Goal: Task Accomplishment & Management: Manage account settings

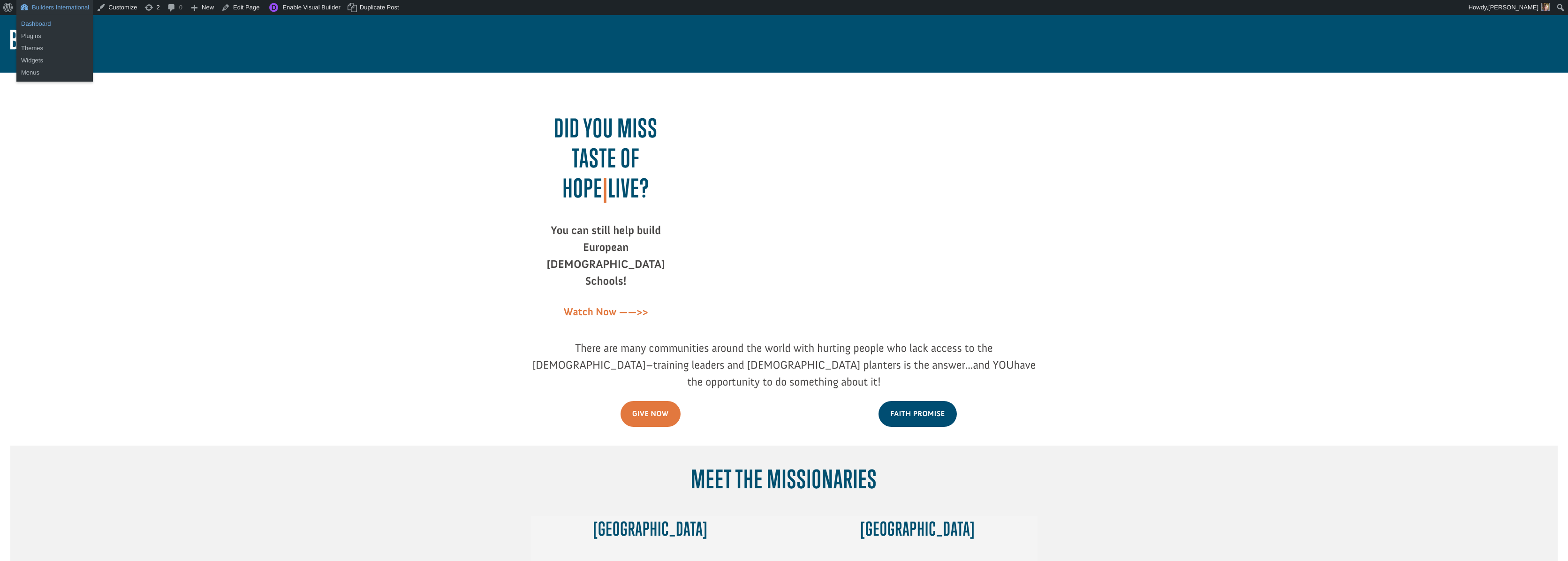
click at [36, 25] on link "Dashboard" at bounding box center [54, 23] width 77 height 12
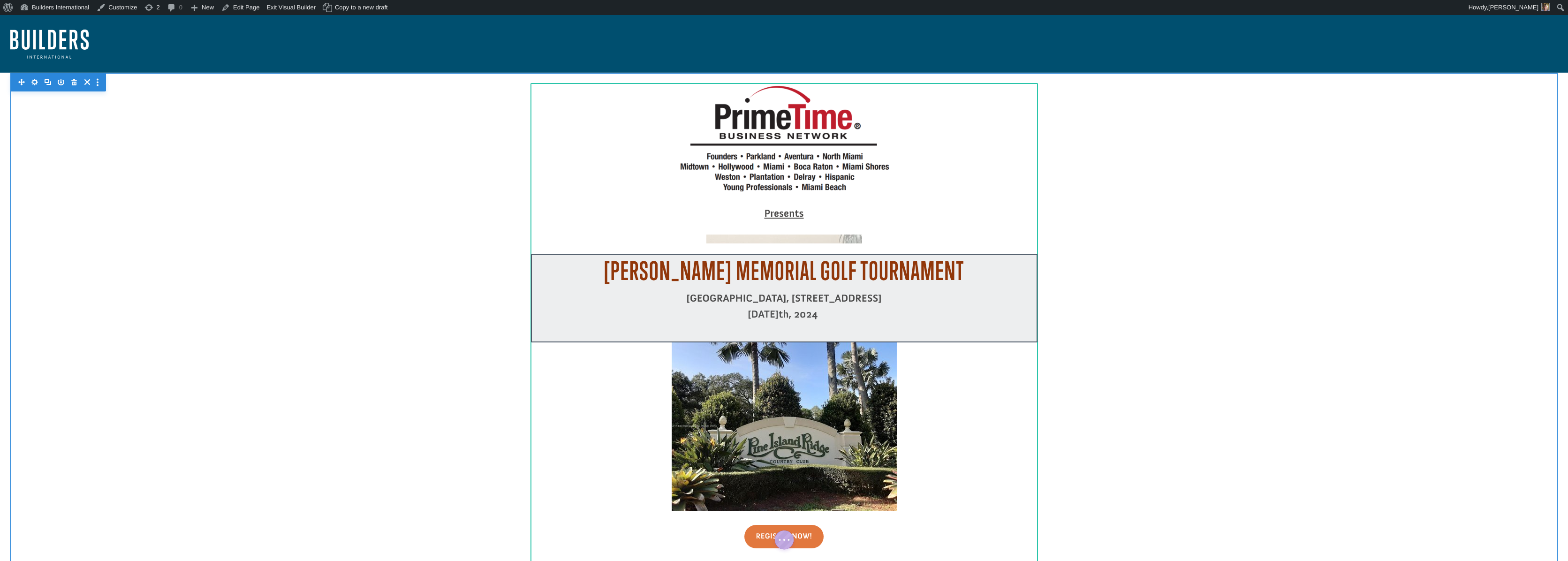
scroll to position [2, 0]
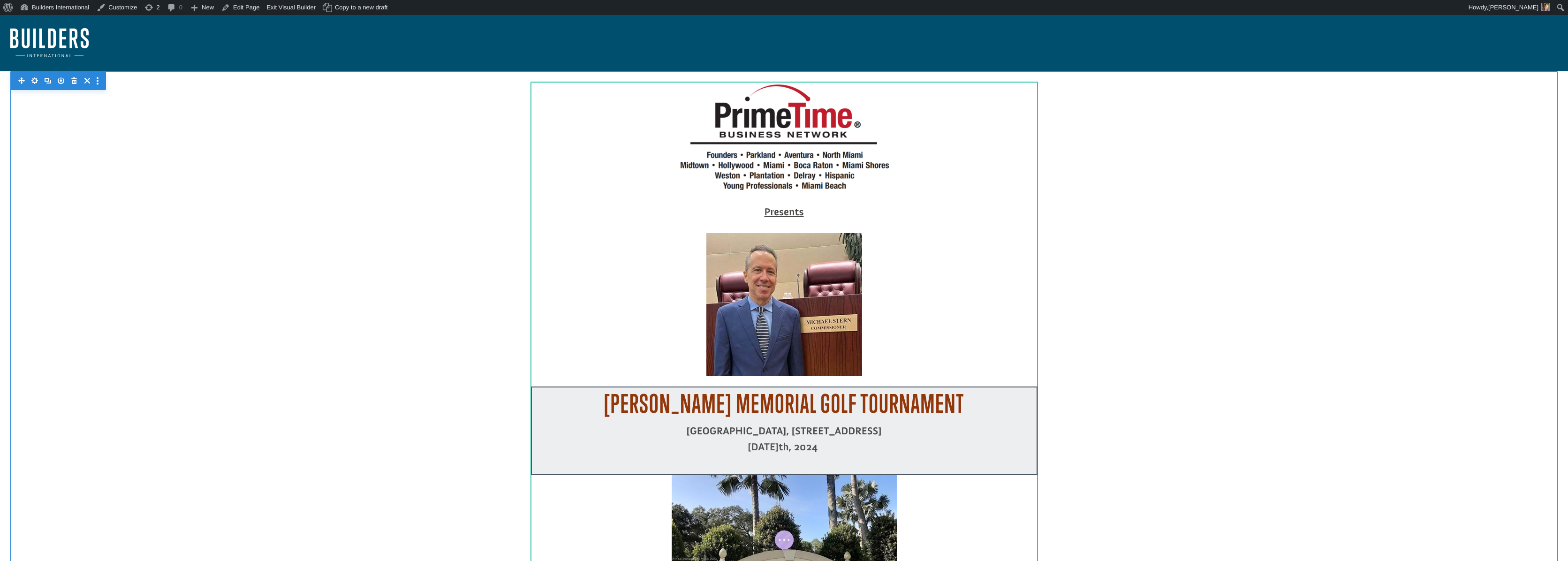
click at [744, 286] on div at bounding box center [784, 304] width 506 height 143
click at [757, 256] on icon "button" at bounding box center [761, 257] width 13 height 13
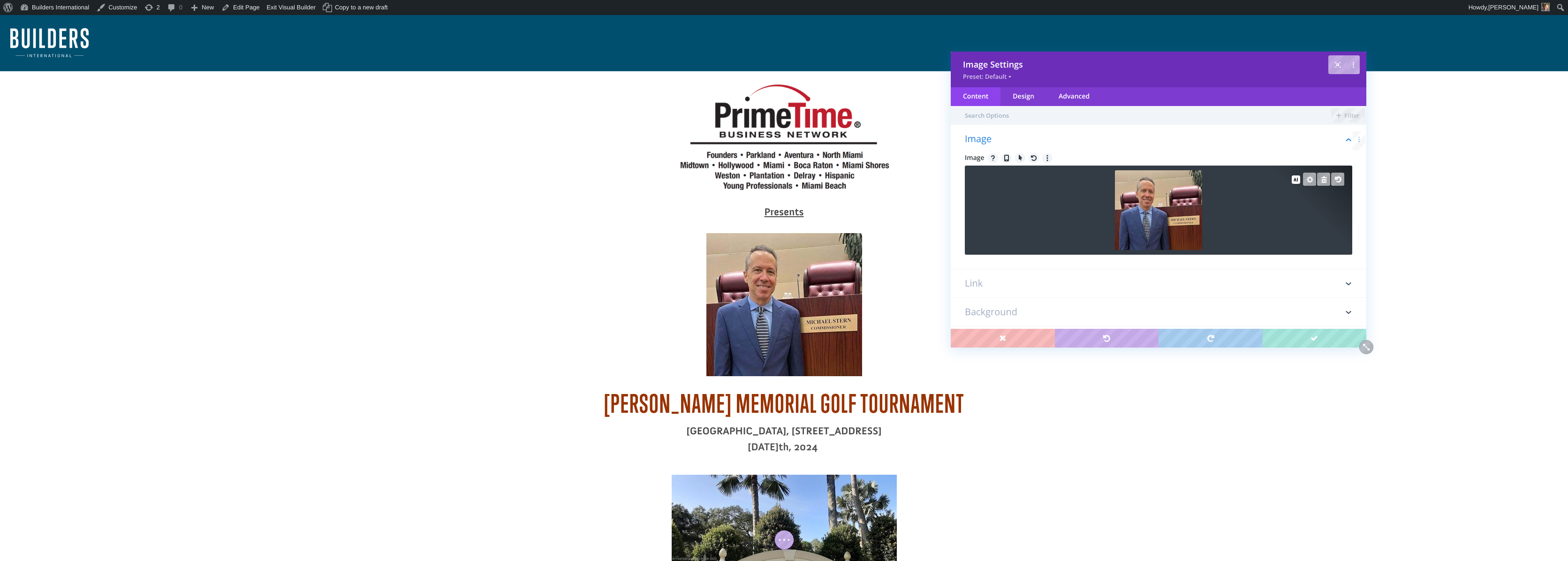
click at [1148, 242] on img at bounding box center [1158, 210] width 87 height 80
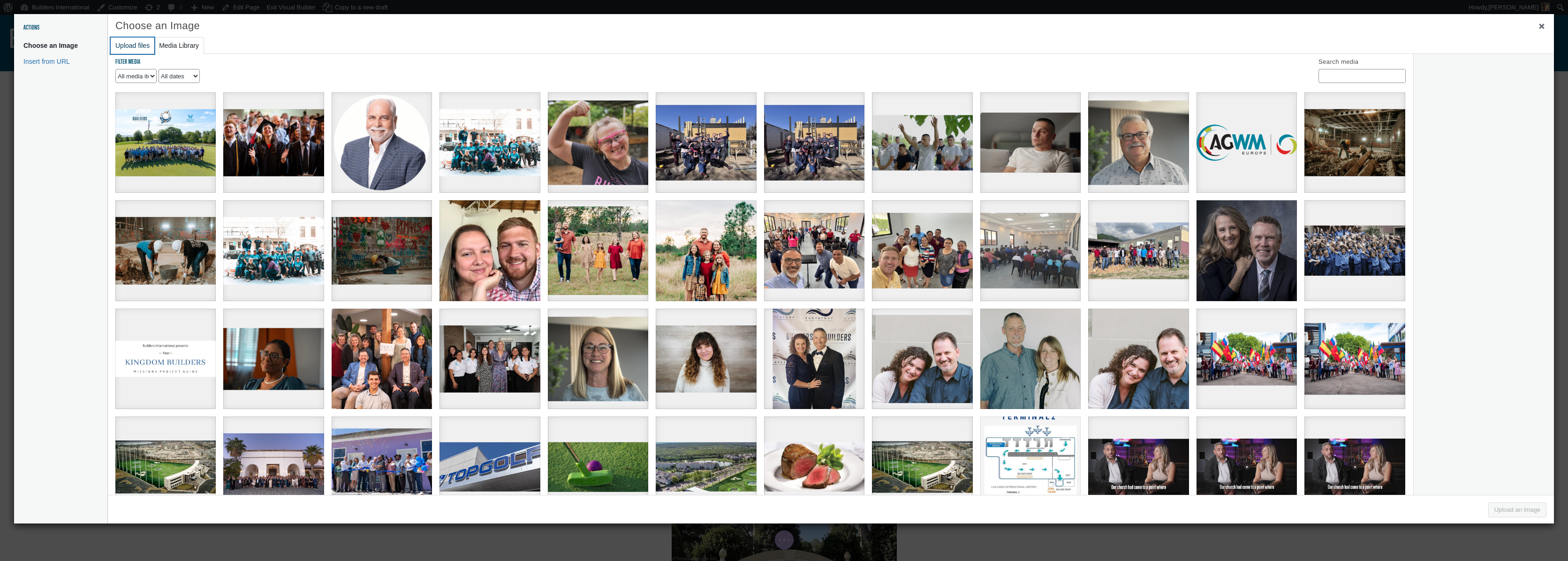
click at [133, 49] on button "Upload files" at bounding box center [133, 45] width 44 height 16
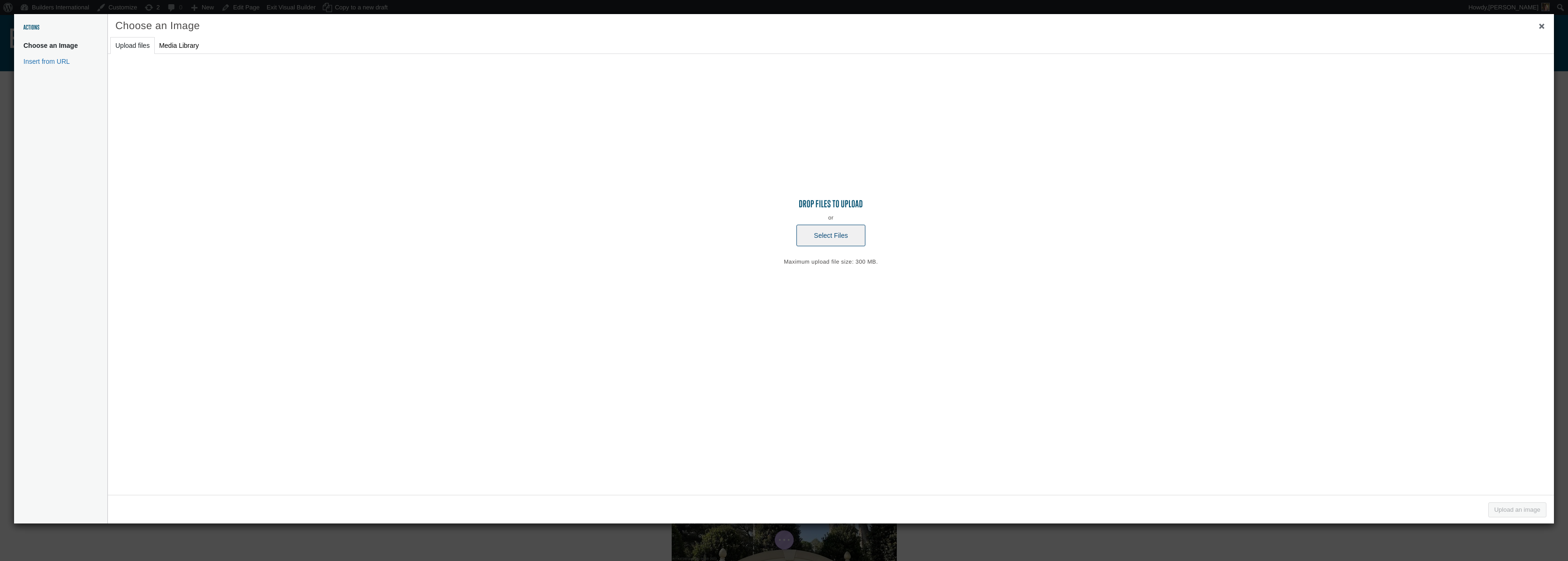
click at [827, 233] on button "Select Files" at bounding box center [830, 236] width 69 height 22
type input "C:\fakepath\image.png"
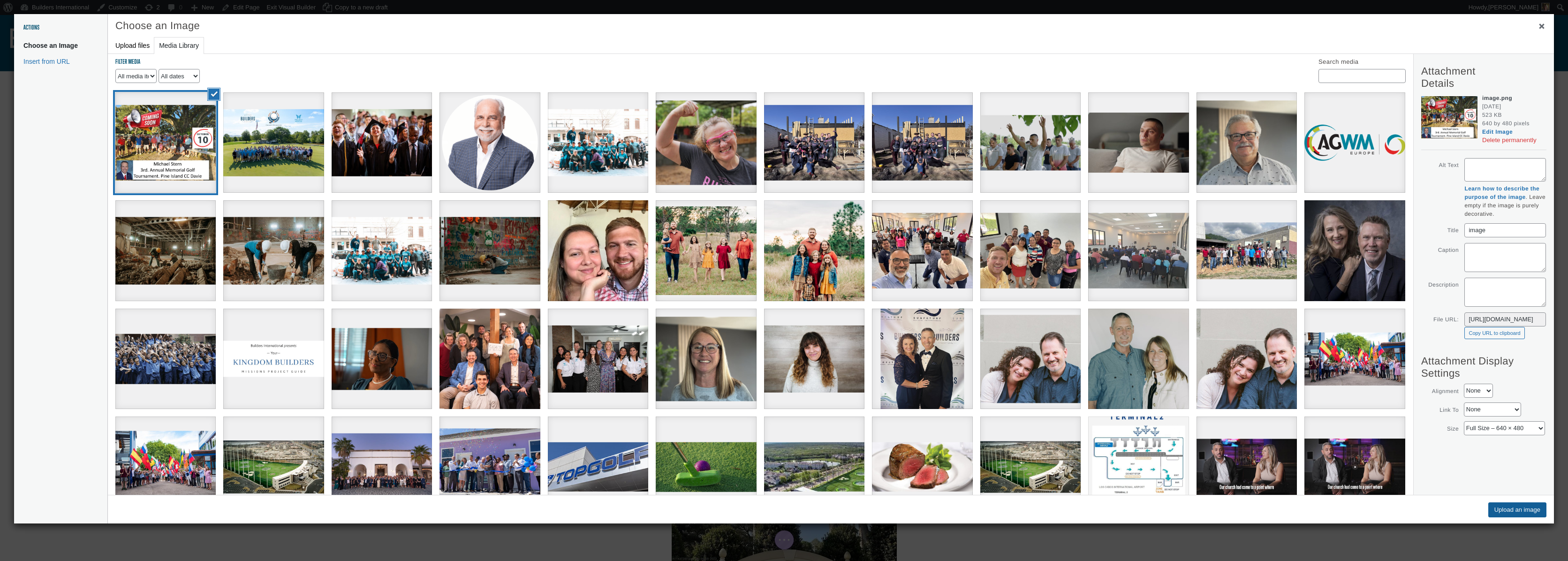
click at [1490, 512] on button "Upload an image" at bounding box center [1518, 510] width 58 height 15
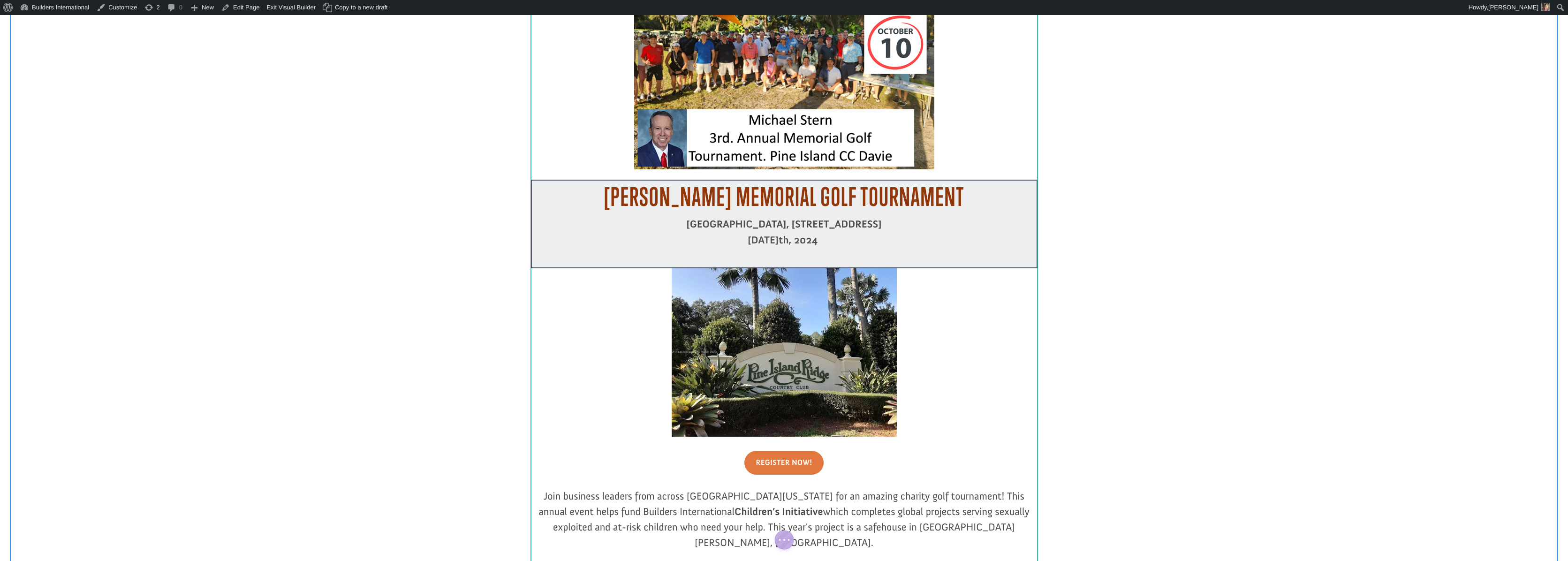
scroll to position [290, 0]
click at [819, 225] on div at bounding box center [784, 225] width 506 height 89
click at [805, 240] on div at bounding box center [784, 225] width 506 height 89
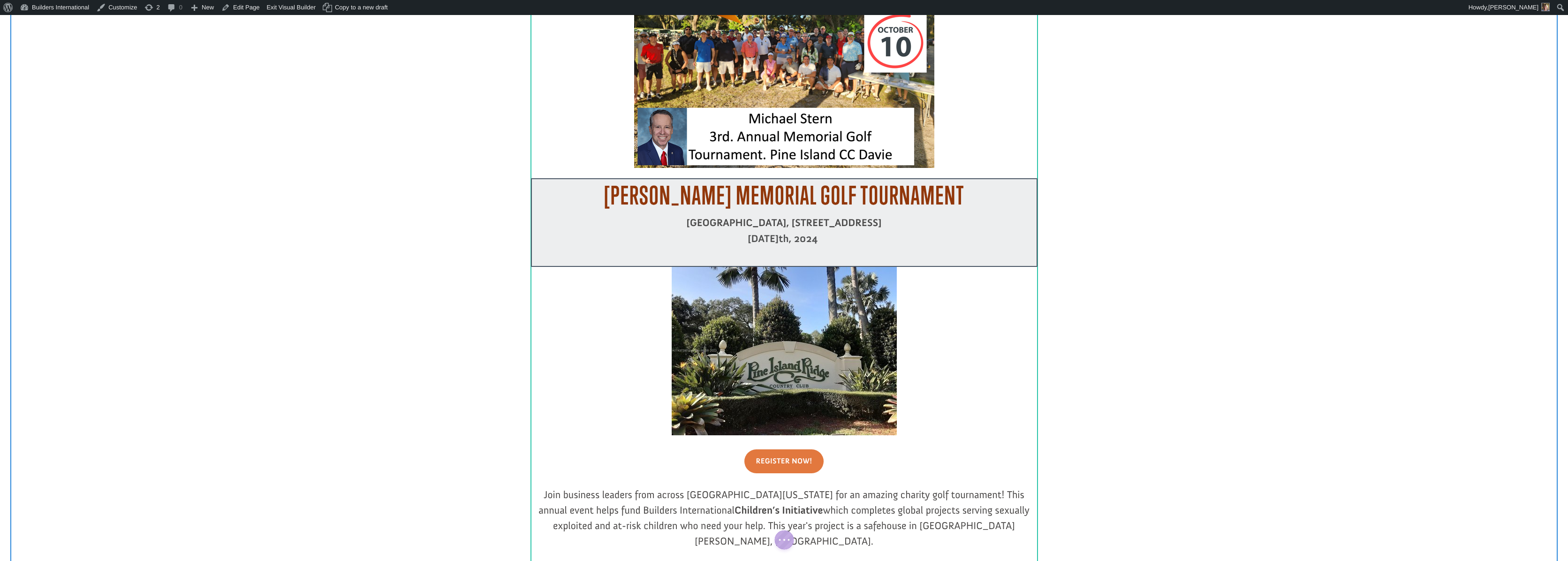
scroll to position [293, 0]
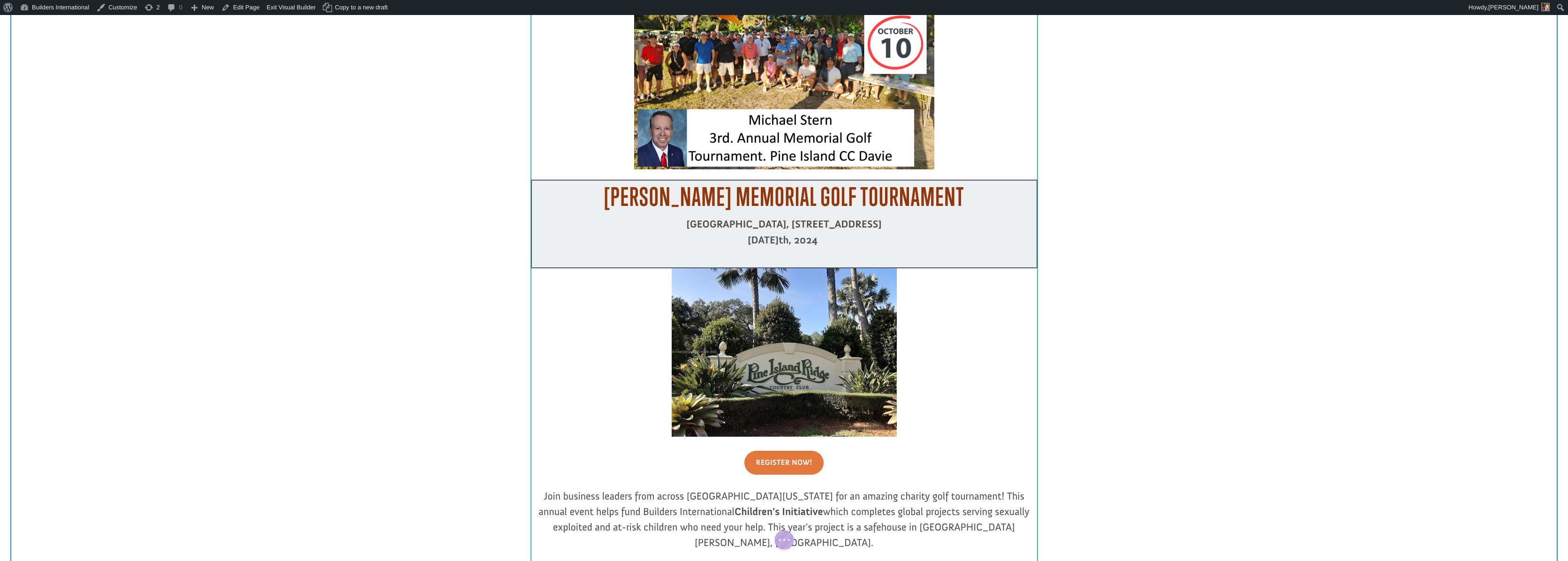
click at [776, 219] on div at bounding box center [784, 224] width 506 height 89
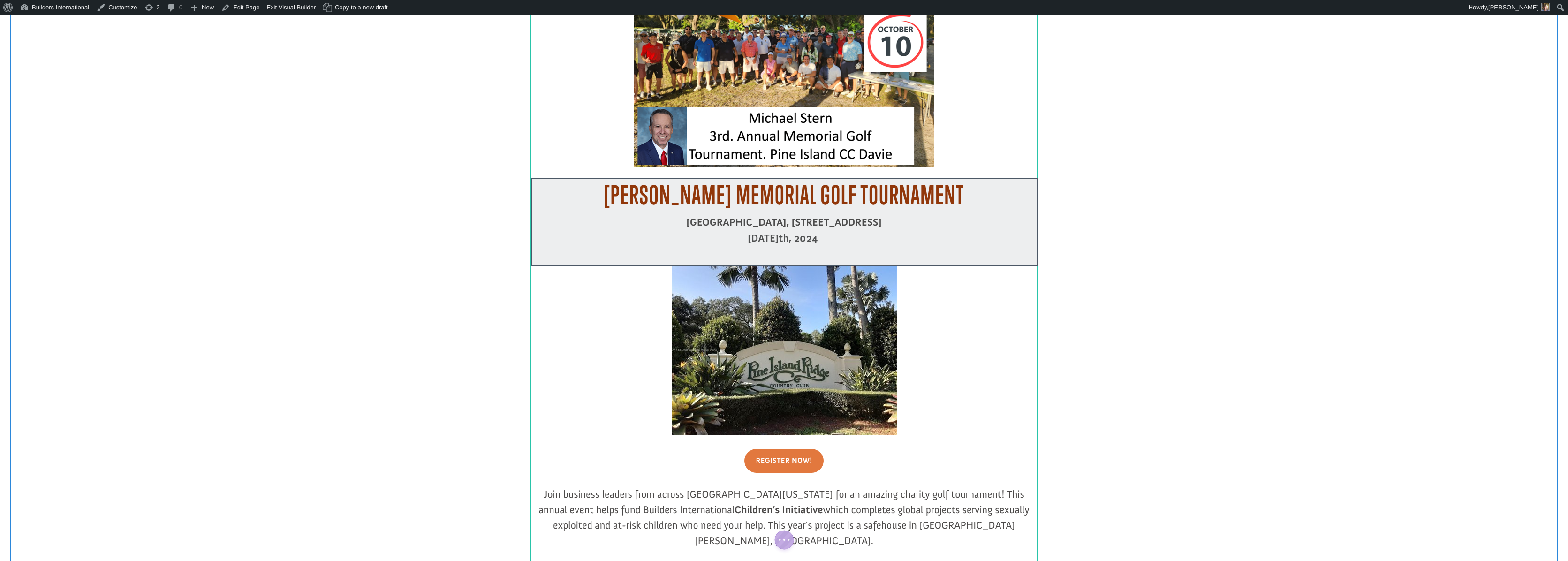
click at [600, 186] on div at bounding box center [784, 223] width 506 height 89
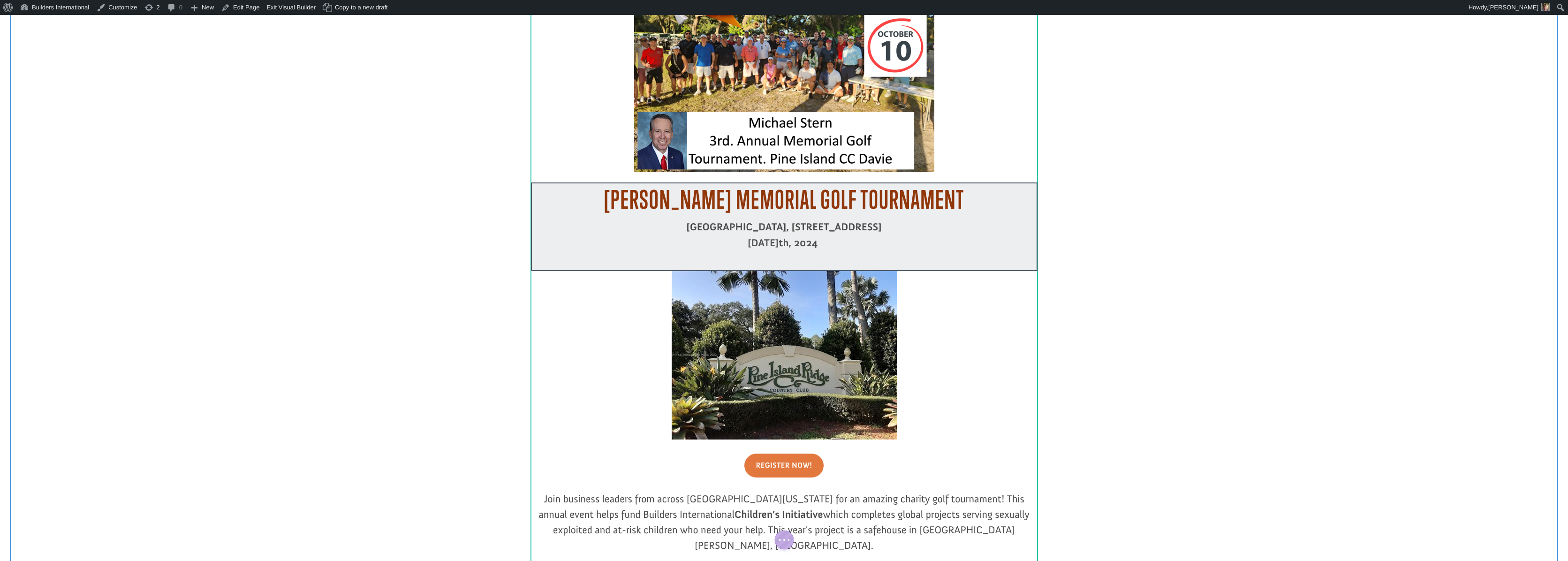
click at [722, 229] on div at bounding box center [784, 227] width 506 height 89
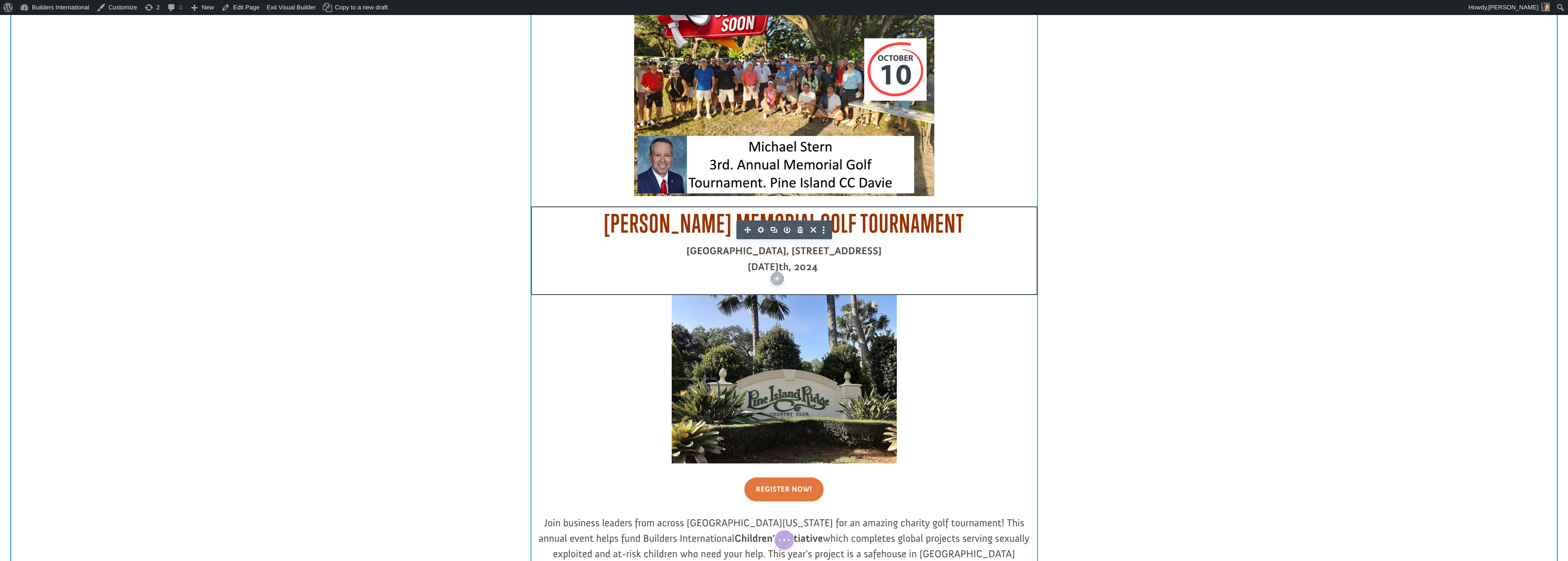
scroll to position [263, 0]
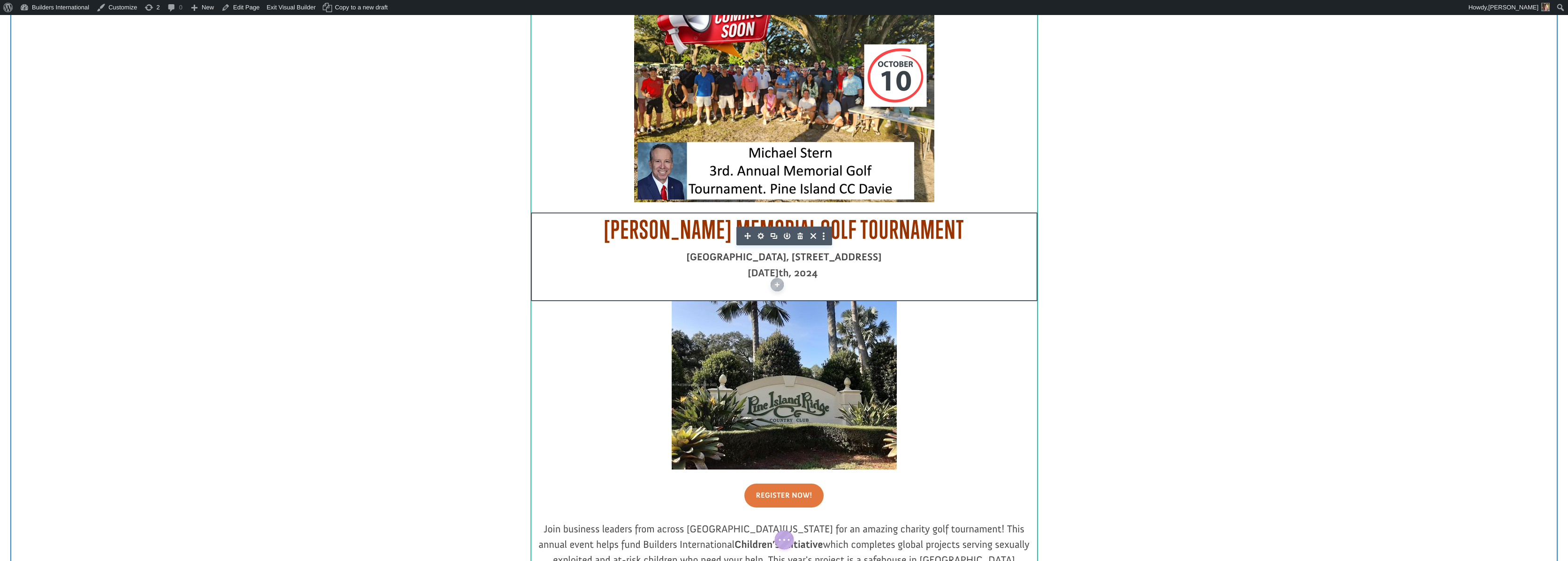
click at [758, 231] on icon "button" at bounding box center [761, 236] width 13 height 13
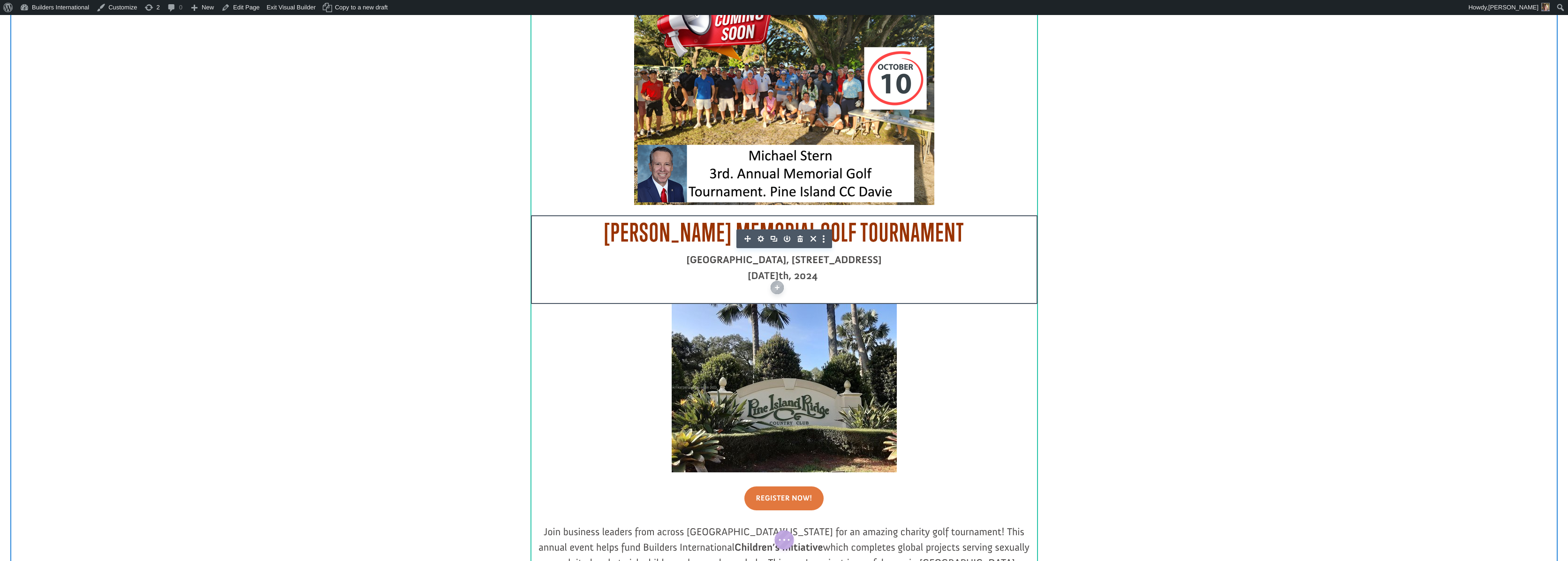
click at [761, 233] on icon "button" at bounding box center [761, 239] width 13 height 13
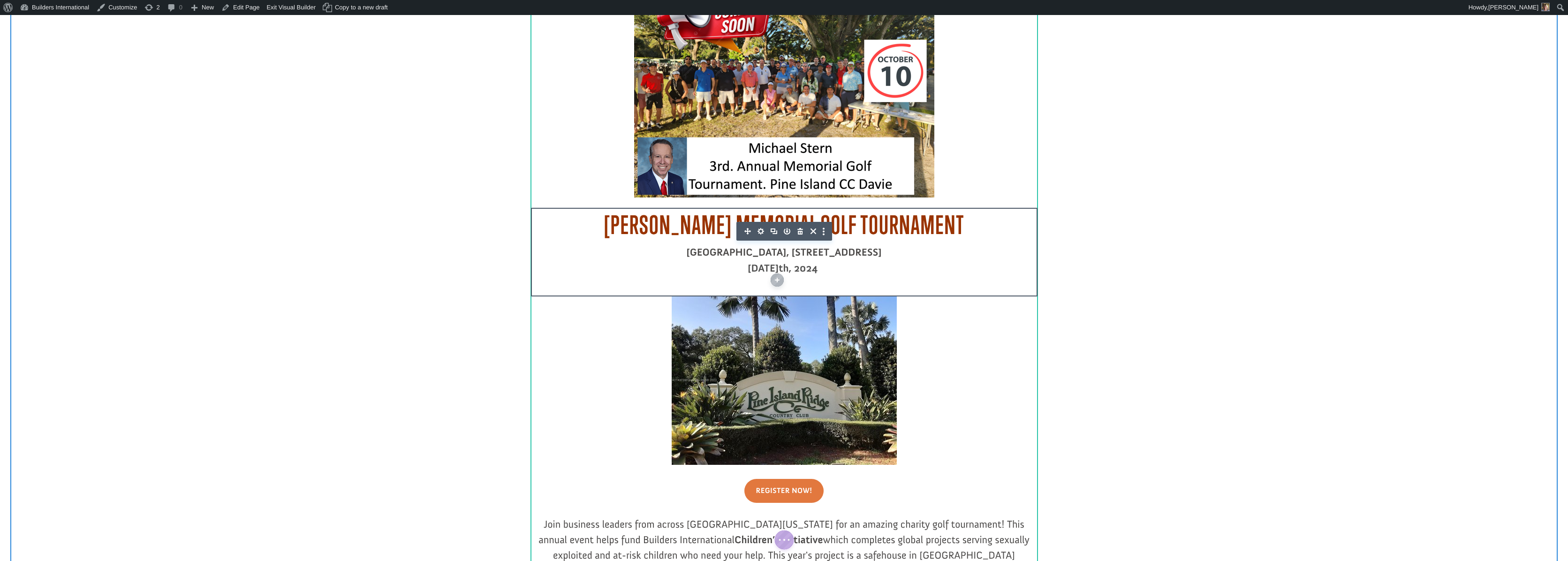
scroll to position [265, 0]
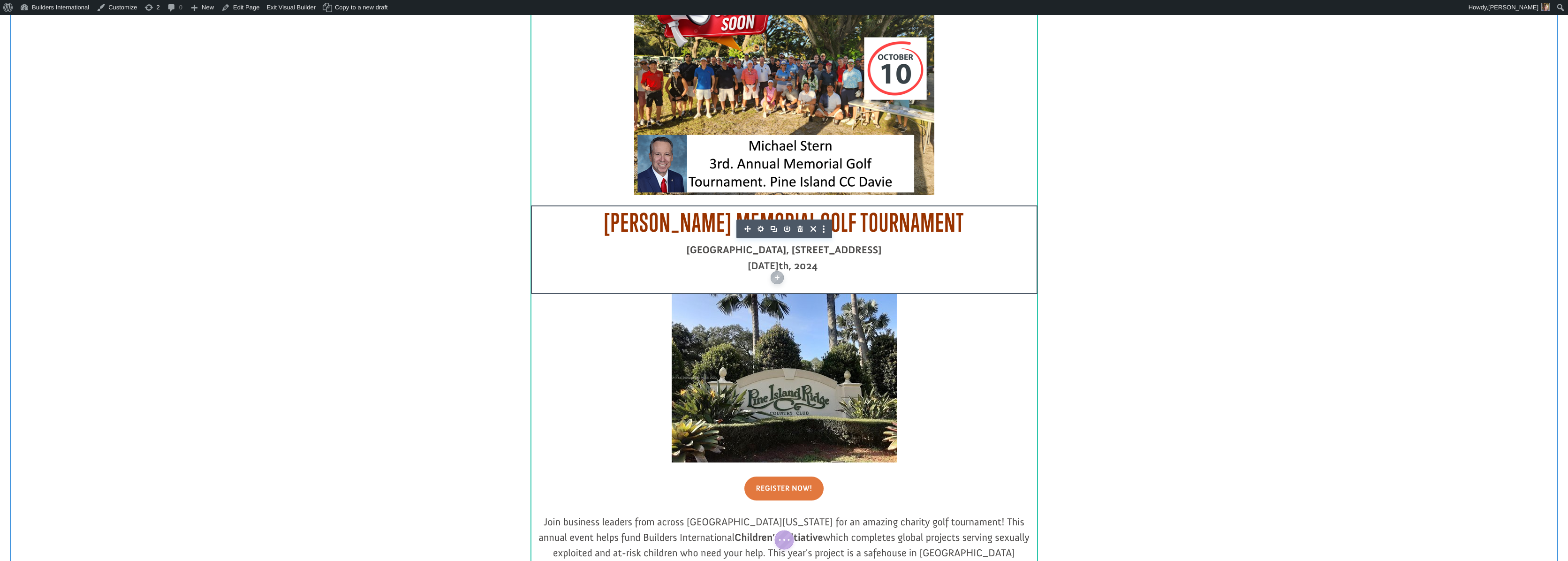
click at [759, 230] on icon "button" at bounding box center [761, 229] width 6 height 6
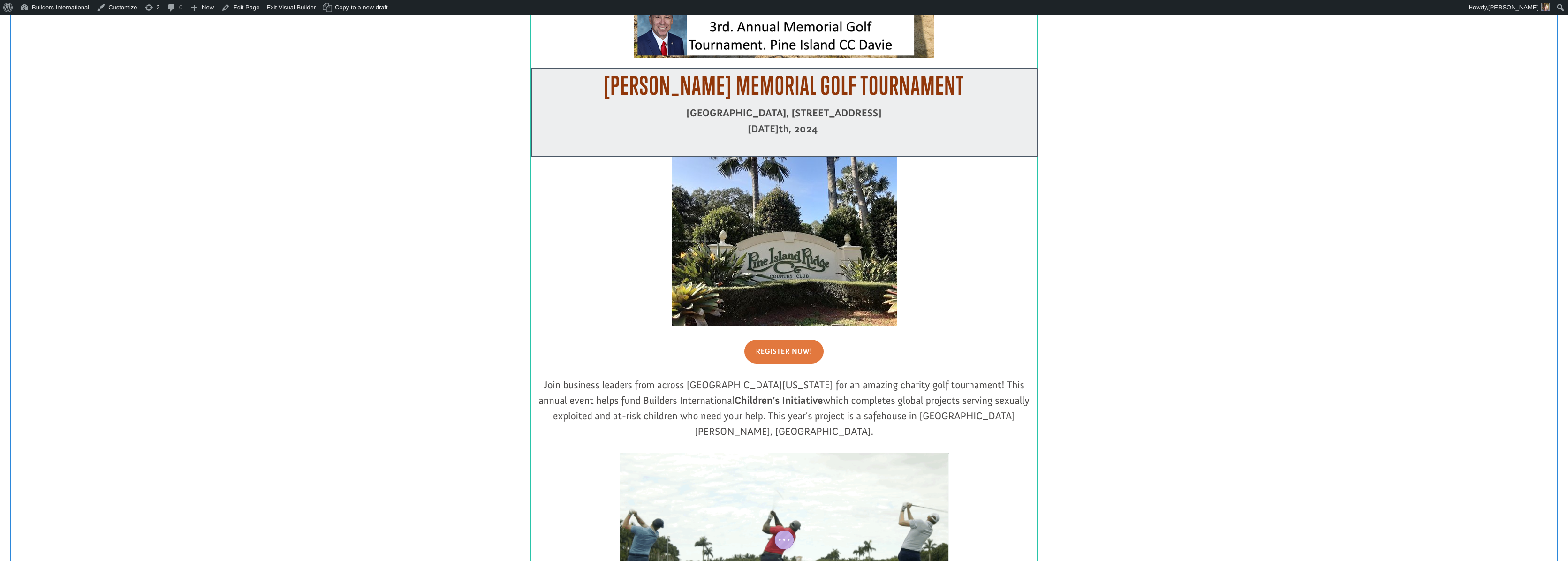
scroll to position [403, 0]
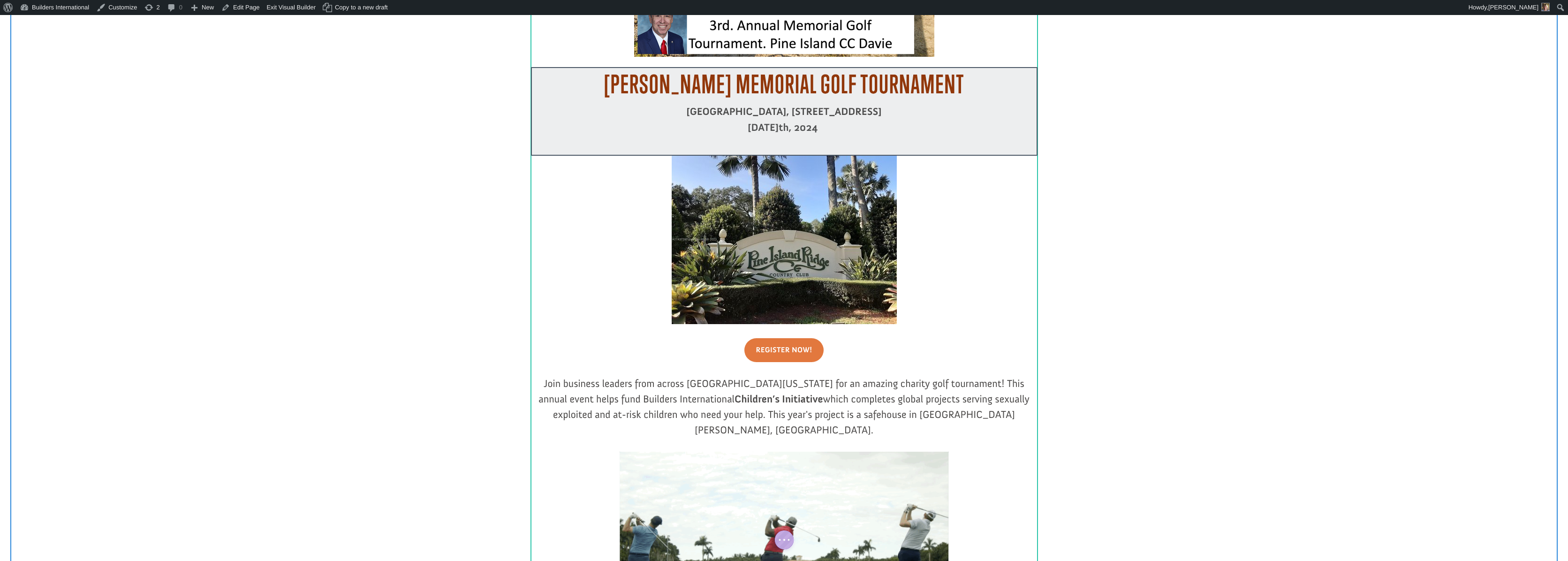
click at [802, 129] on div at bounding box center [784, 112] width 506 height 89
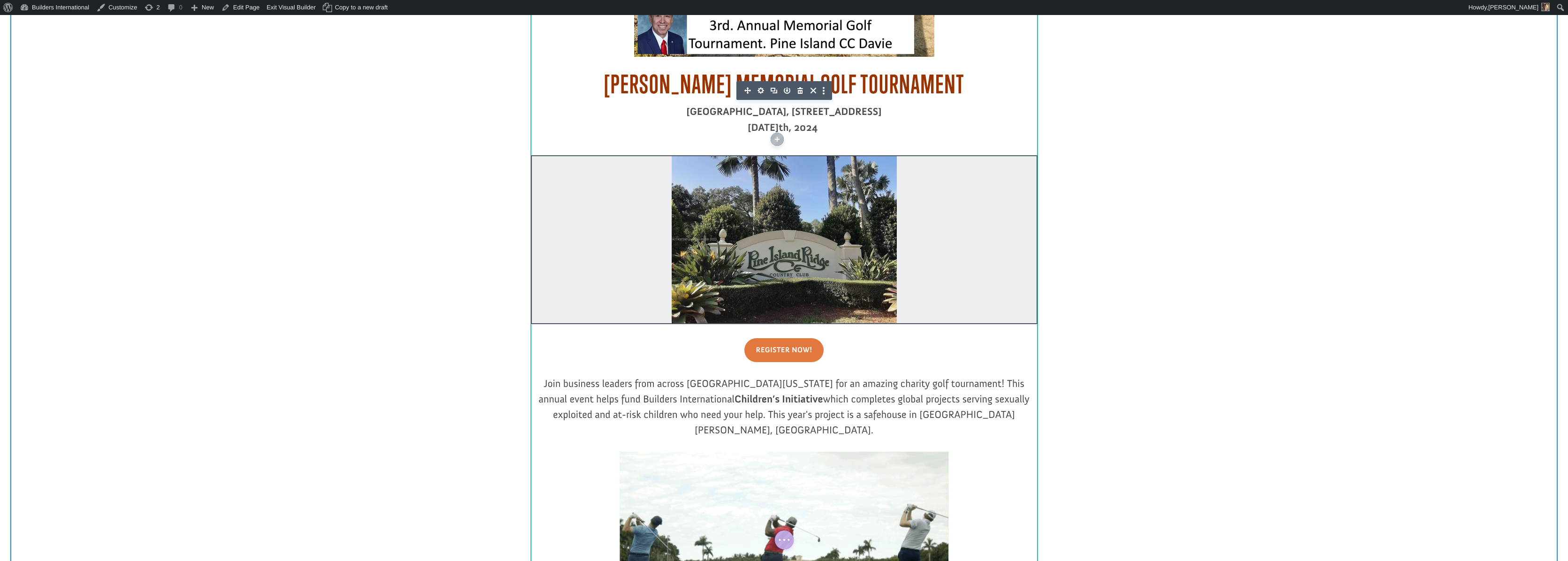
drag, startPoint x: 803, startPoint y: 130, endPoint x: 795, endPoint y: 130, distance: 8.0
click at [778, 130] on b "Friday, October 25" at bounding box center [763, 128] width 31 height 13
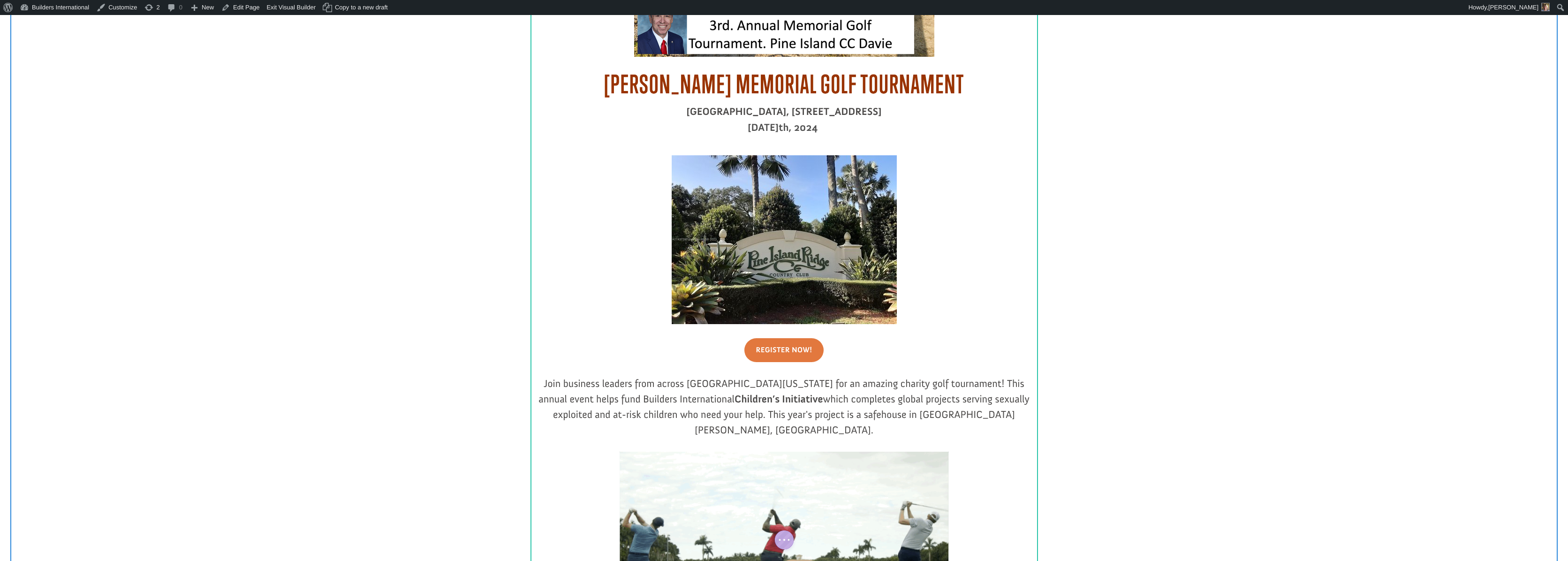
click at [818, 129] on b "th, 2024" at bounding box center [798, 128] width 39 height 13
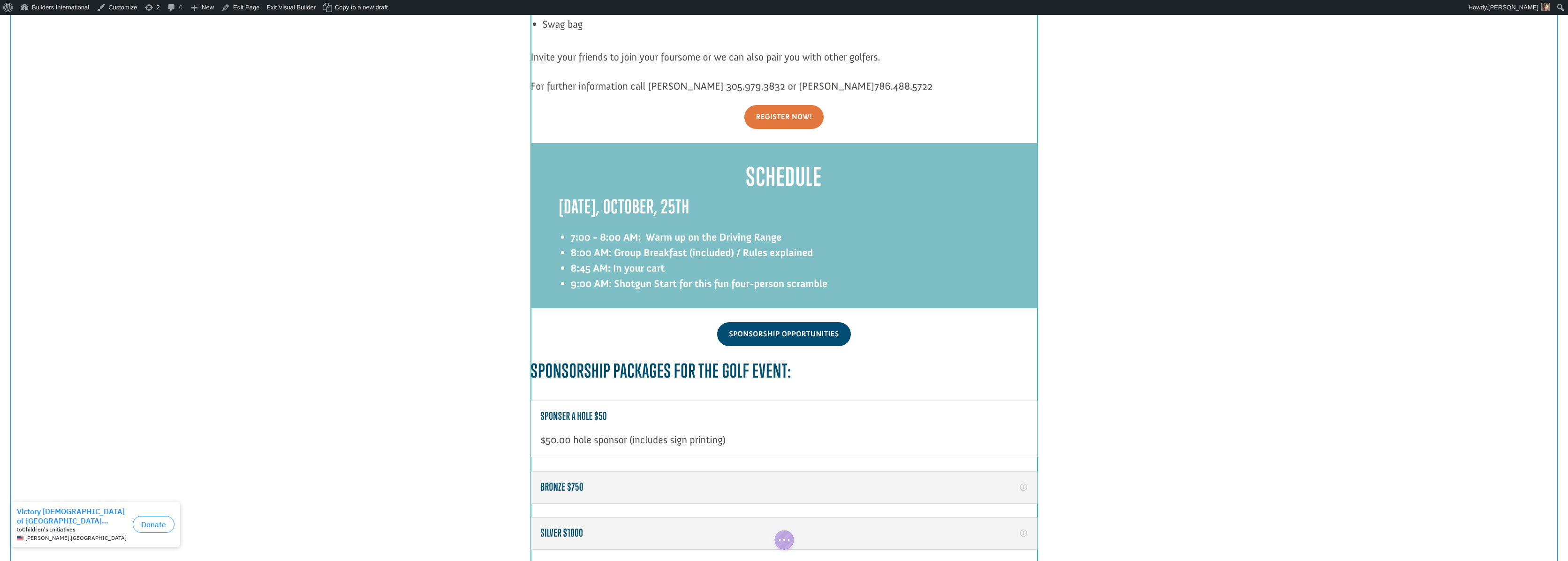
scroll to position [1161, 0]
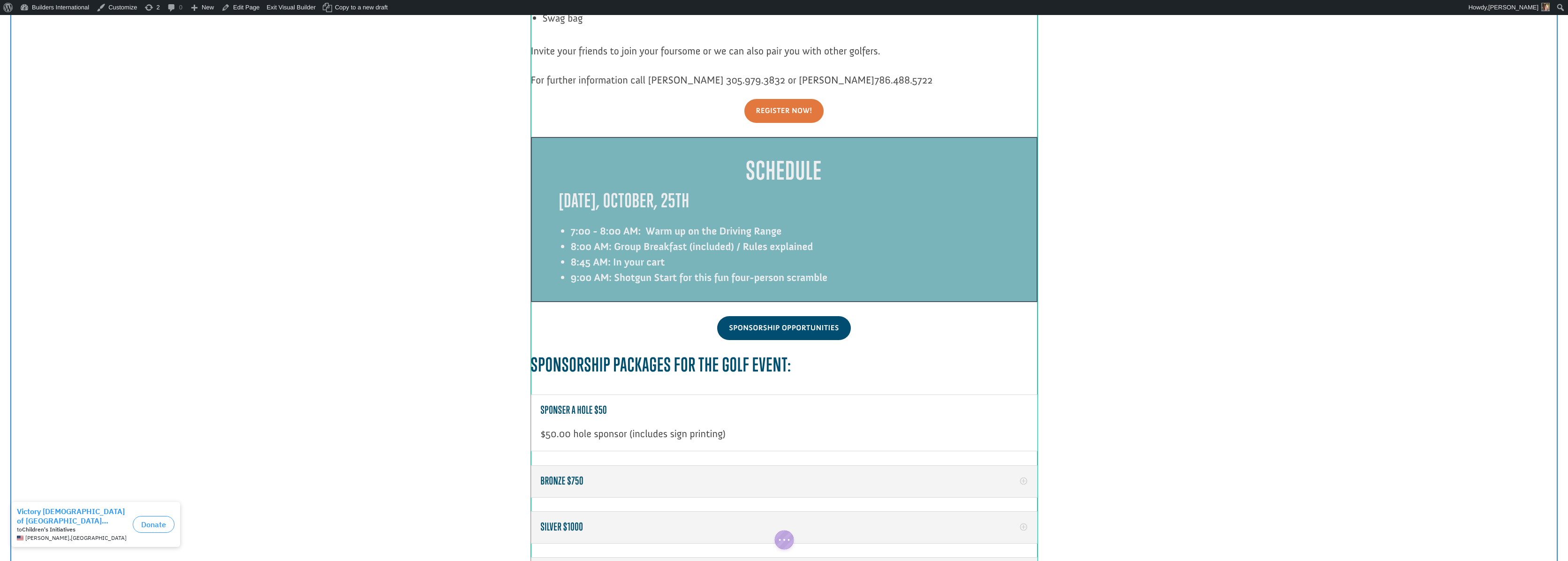
click at [693, 166] on div at bounding box center [784, 219] width 506 height 165
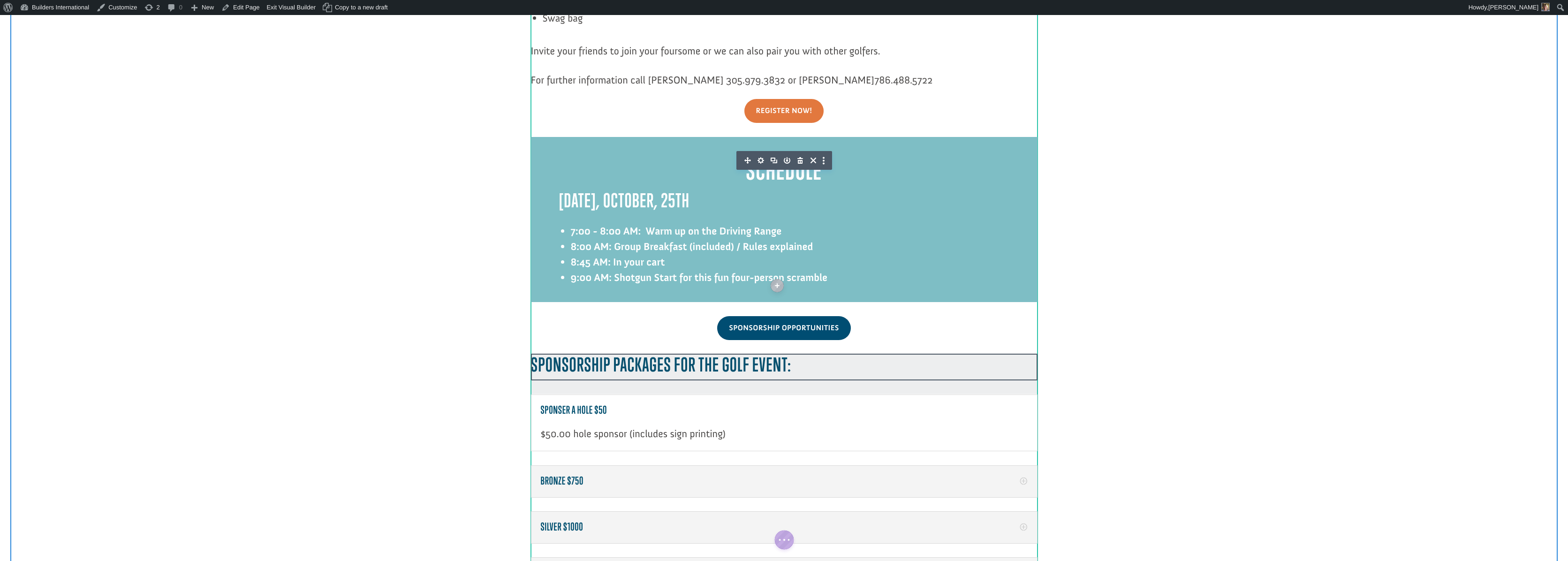
click at [761, 157] on icon "button" at bounding box center [761, 160] width 6 height 6
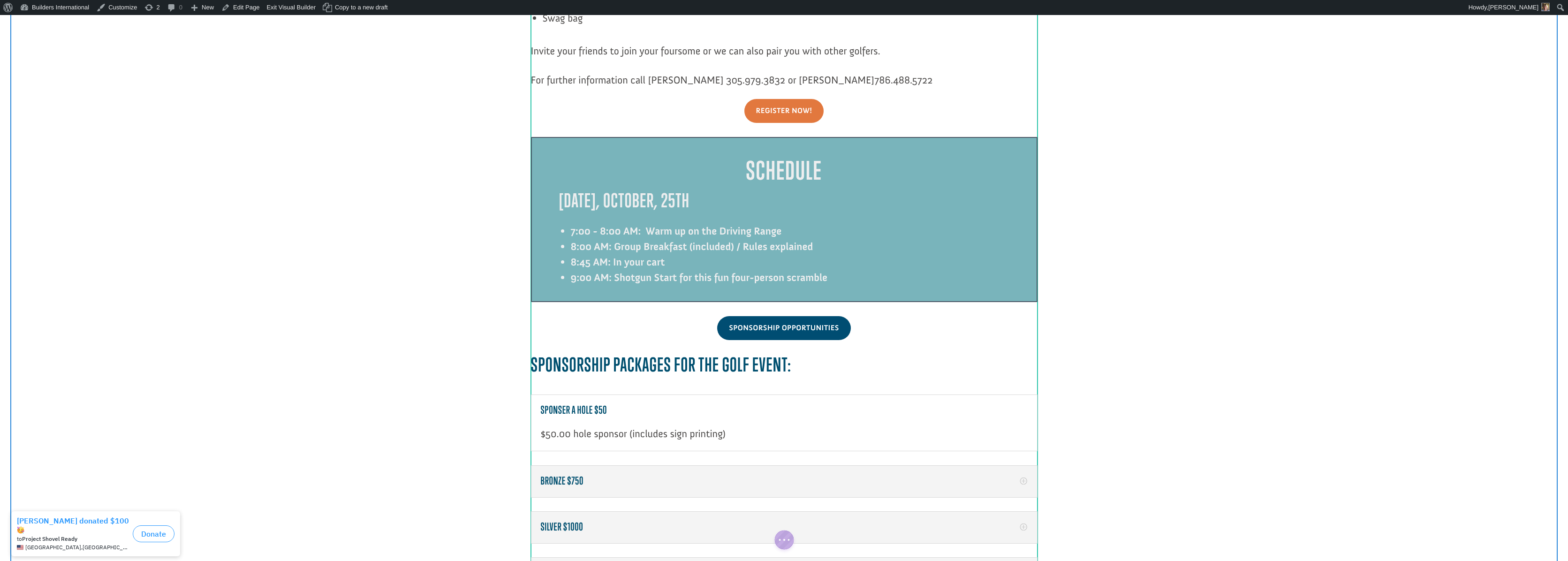
click at [651, 183] on div at bounding box center [784, 219] width 506 height 165
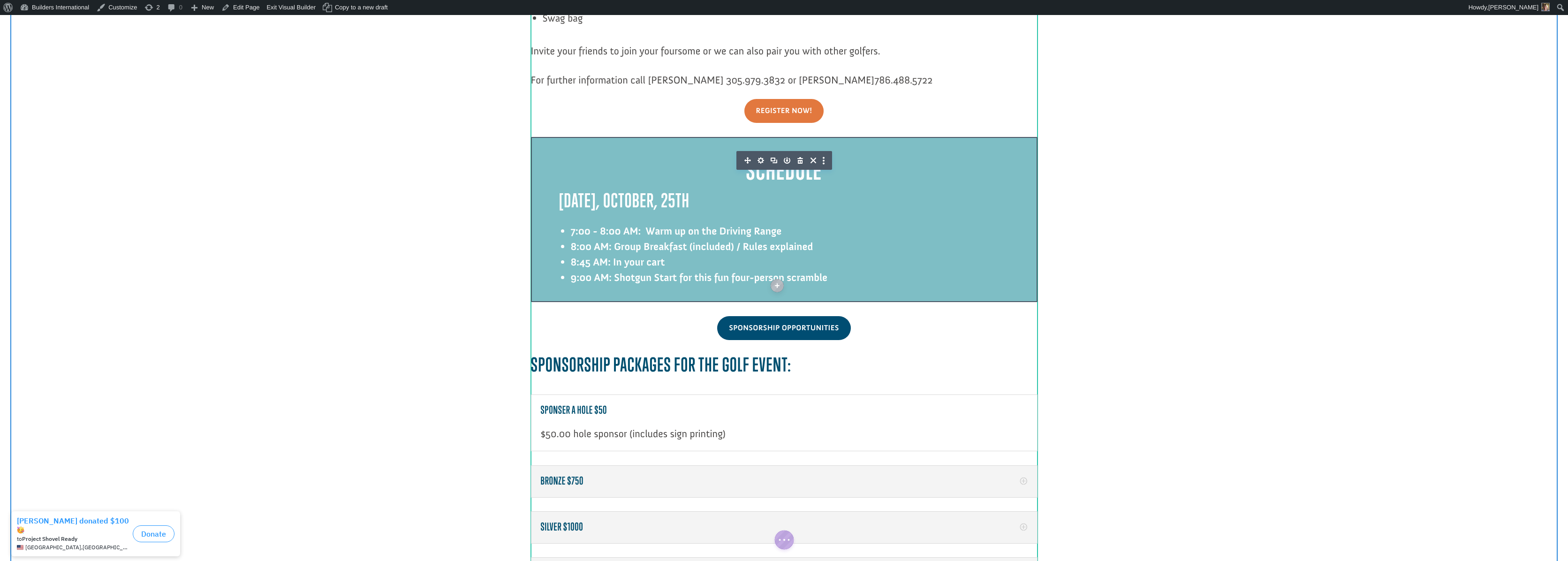
click at [672, 189] on strong "Friday, October, 25th" at bounding box center [625, 201] width 131 height 23
click at [675, 189] on strong "Friday, October, 25th" at bounding box center [625, 201] width 131 height 23
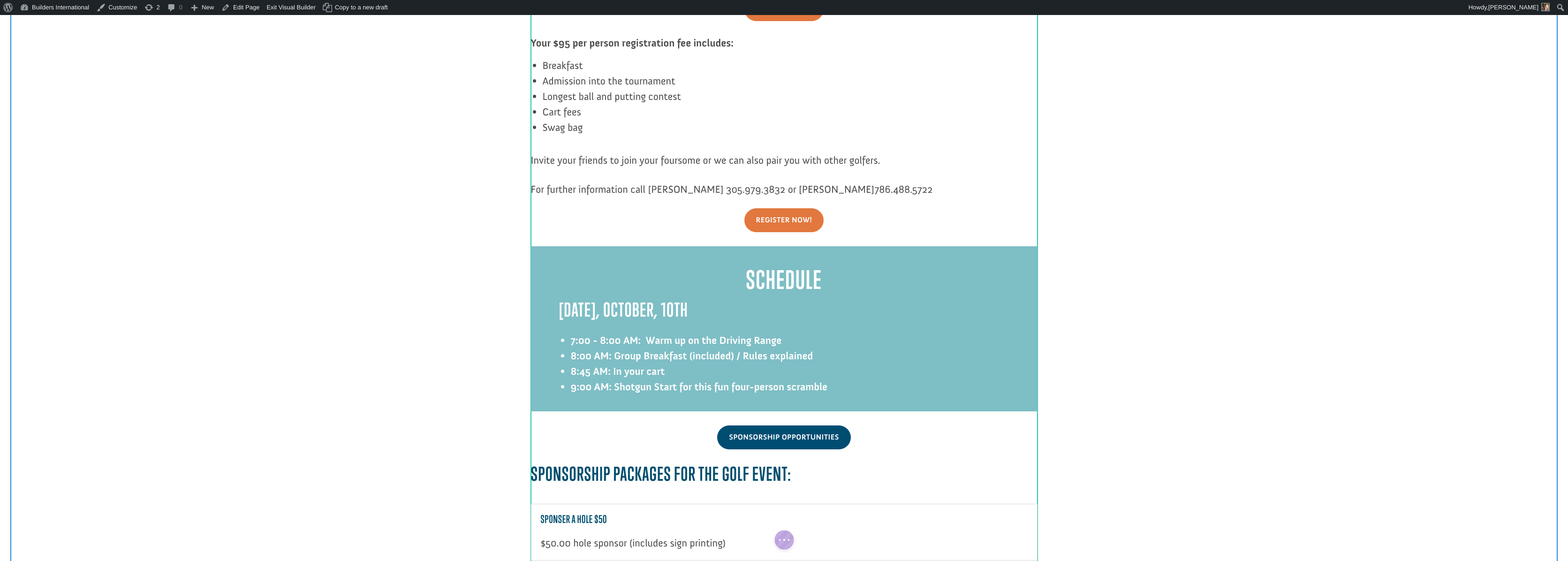
scroll to position [1051, 0]
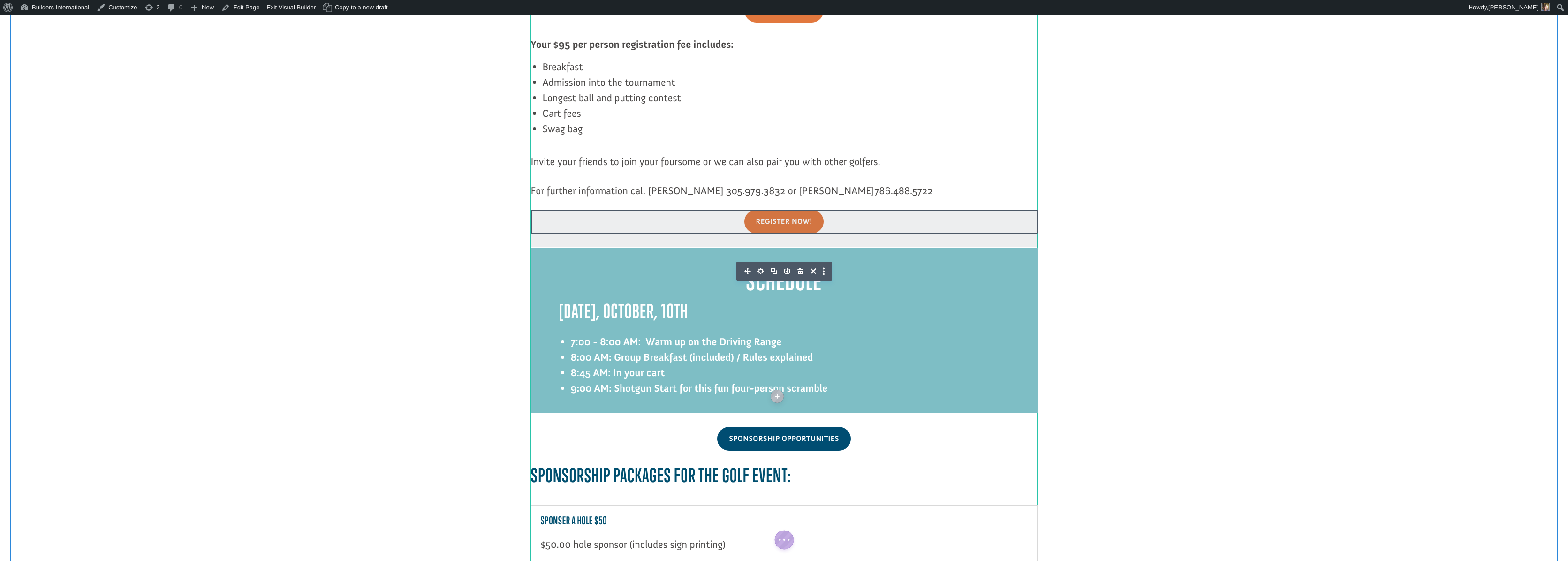
click at [862, 183] on div at bounding box center [784, 196] width 506 height 27
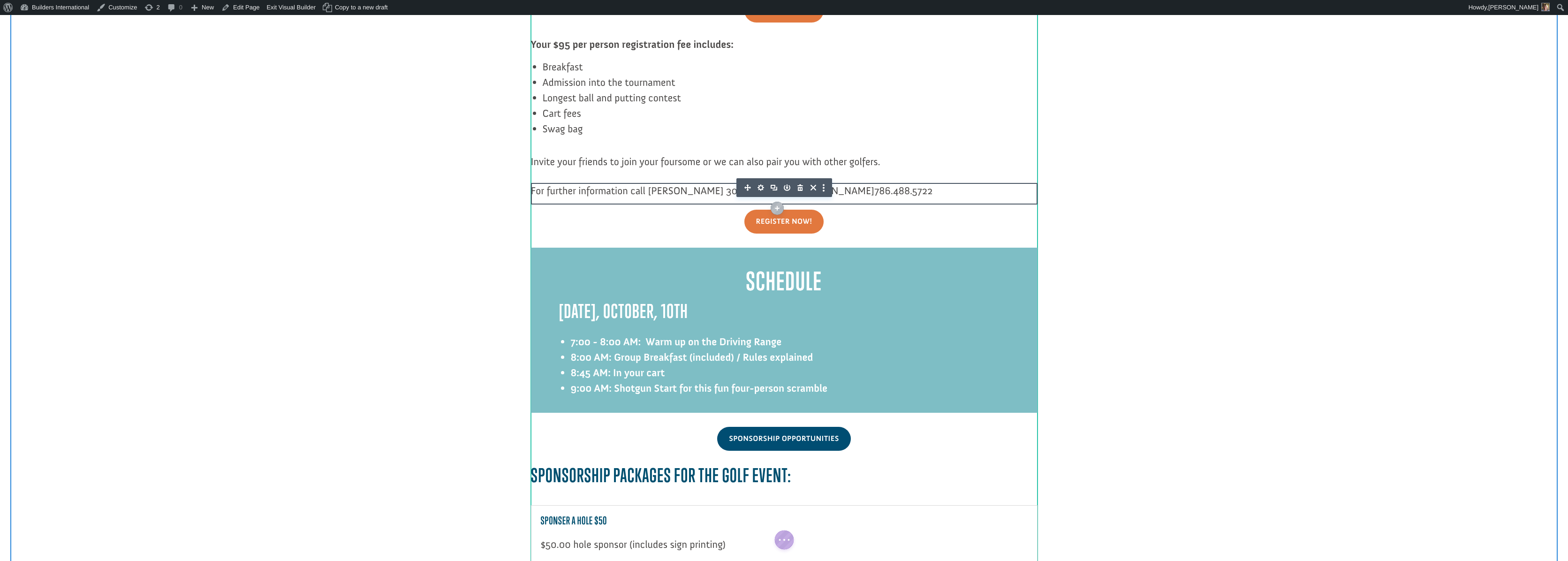
click at [900, 185] on span "786.488.5722" at bounding box center [904, 191] width 58 height 13
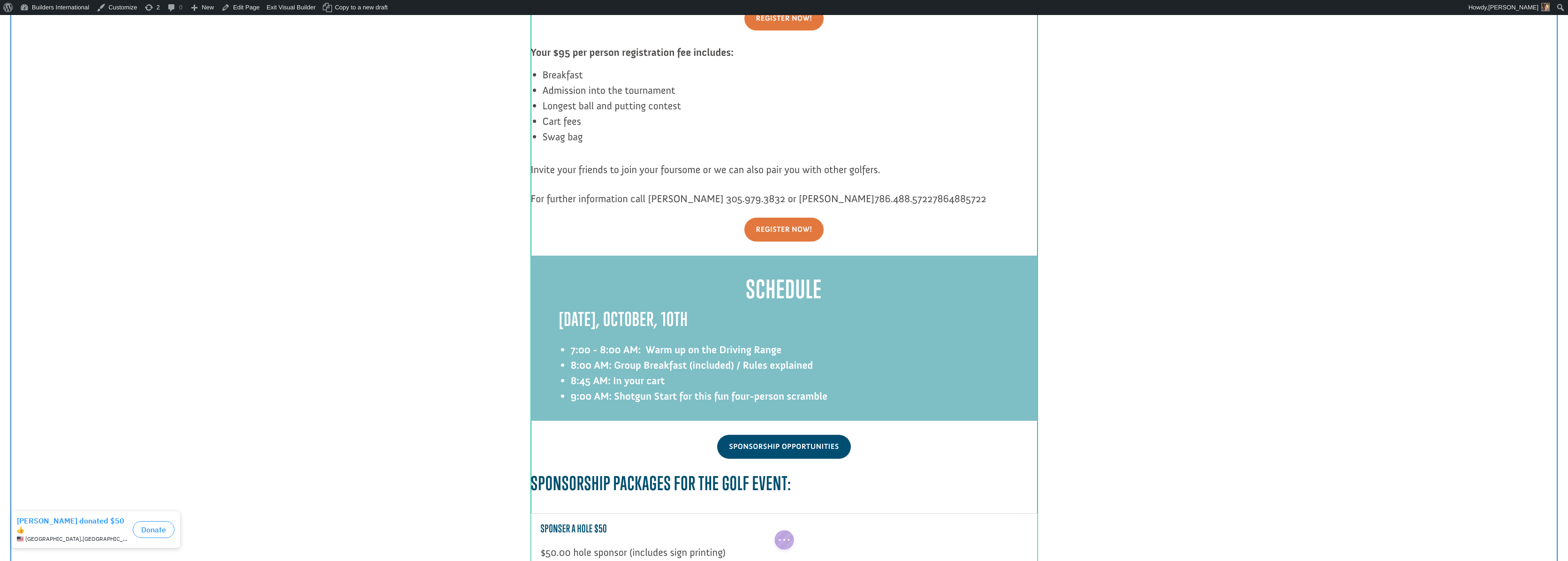
scroll to position [1042, 0]
click at [901, 193] on span "786.488.5722 7864885722" at bounding box center [930, 199] width 112 height 13
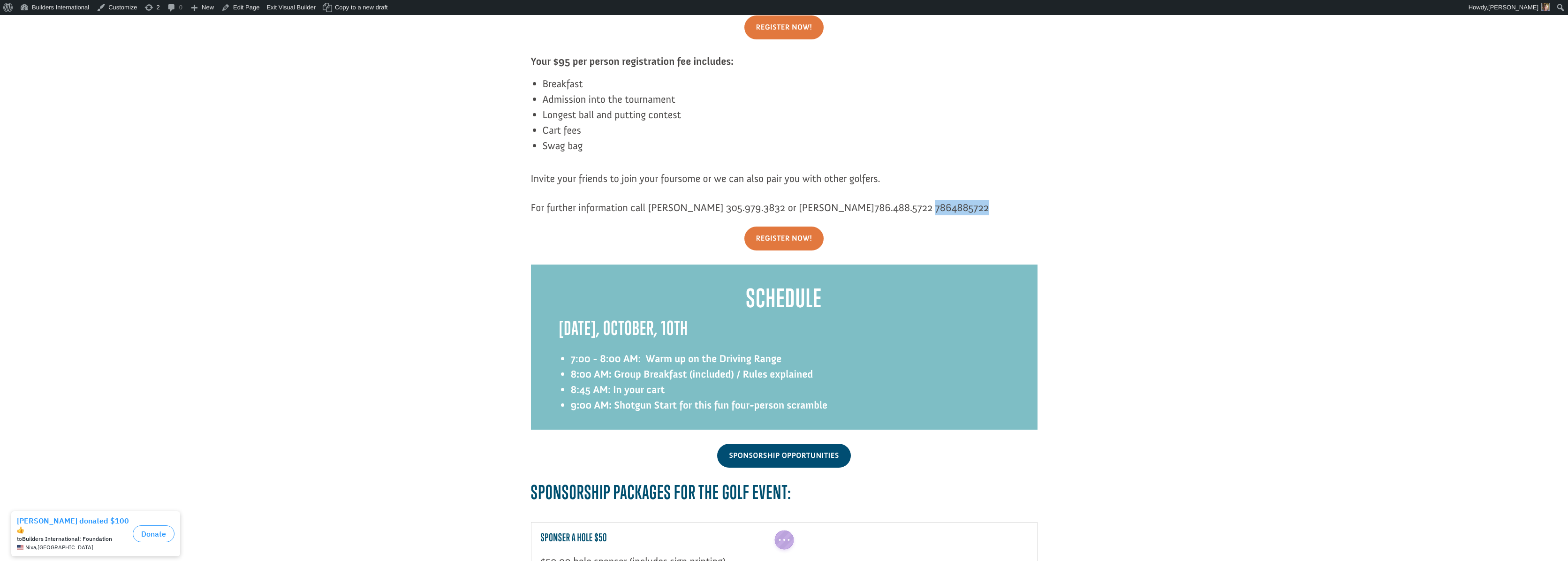
drag, startPoint x: 905, startPoint y: 192, endPoint x: 958, endPoint y: 194, distance: 53.0
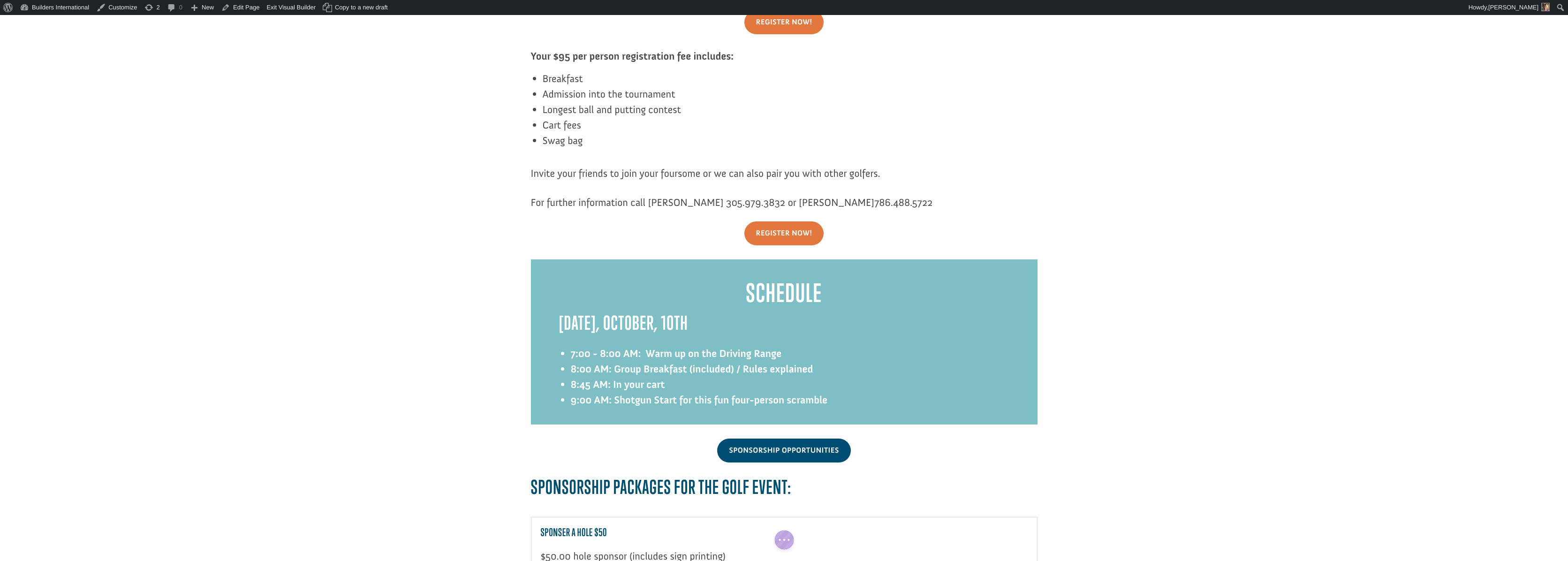
click at [798, 196] on span "For further information call Patrick Shanahan 305.979.3832 or Matt Krac 786.488…" at bounding box center [731, 202] width 402 height 13
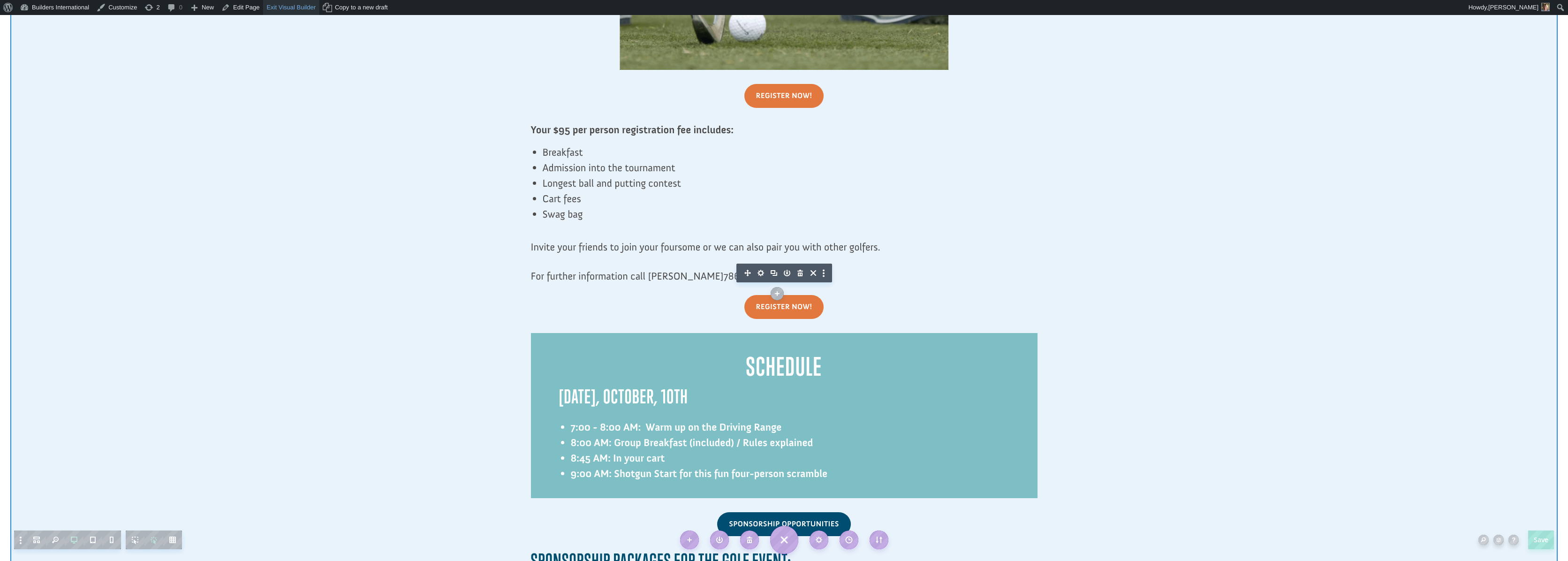
scroll to position [963, 0]
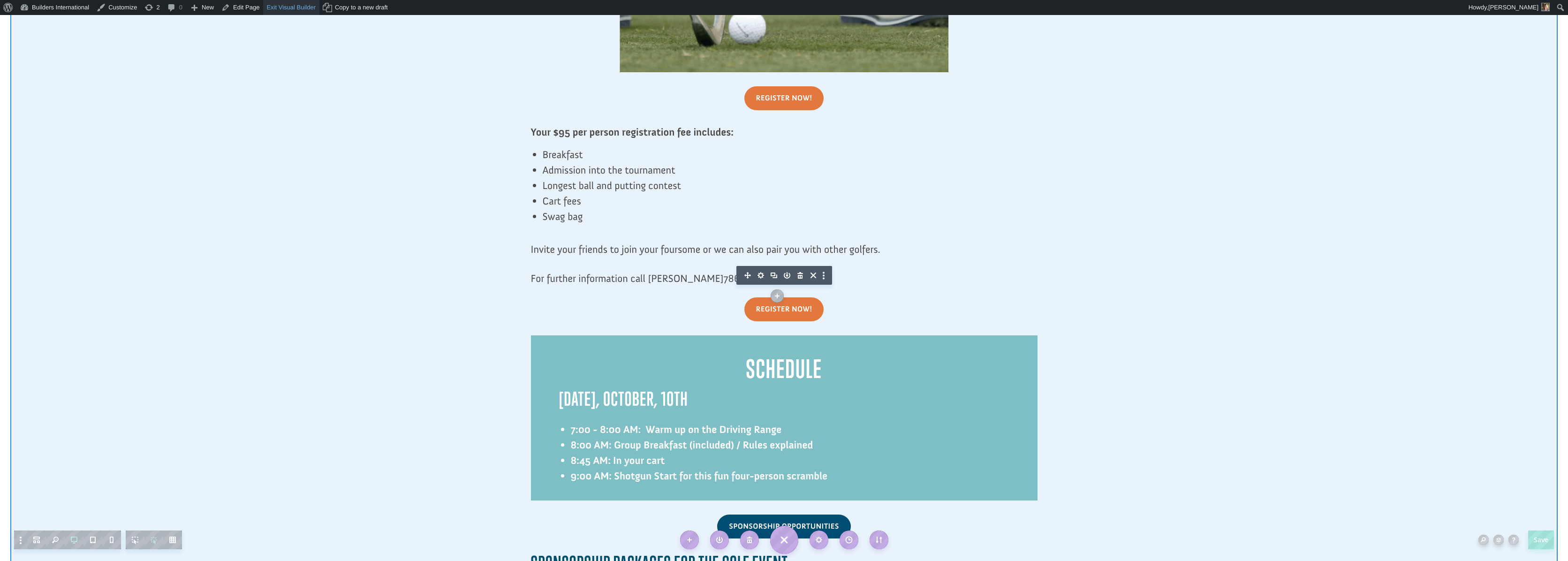
click at [300, 11] on link "Exit Visual Builder" at bounding box center [291, 7] width 57 height 15
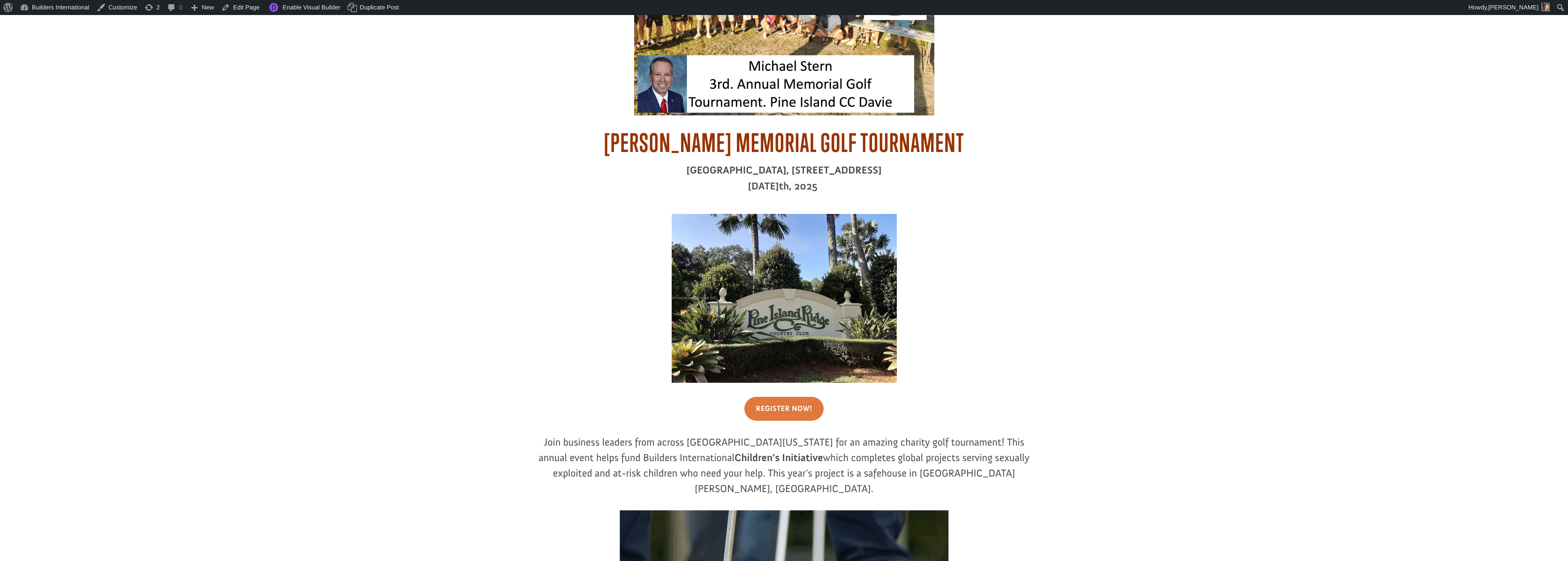
scroll to position [460, 0]
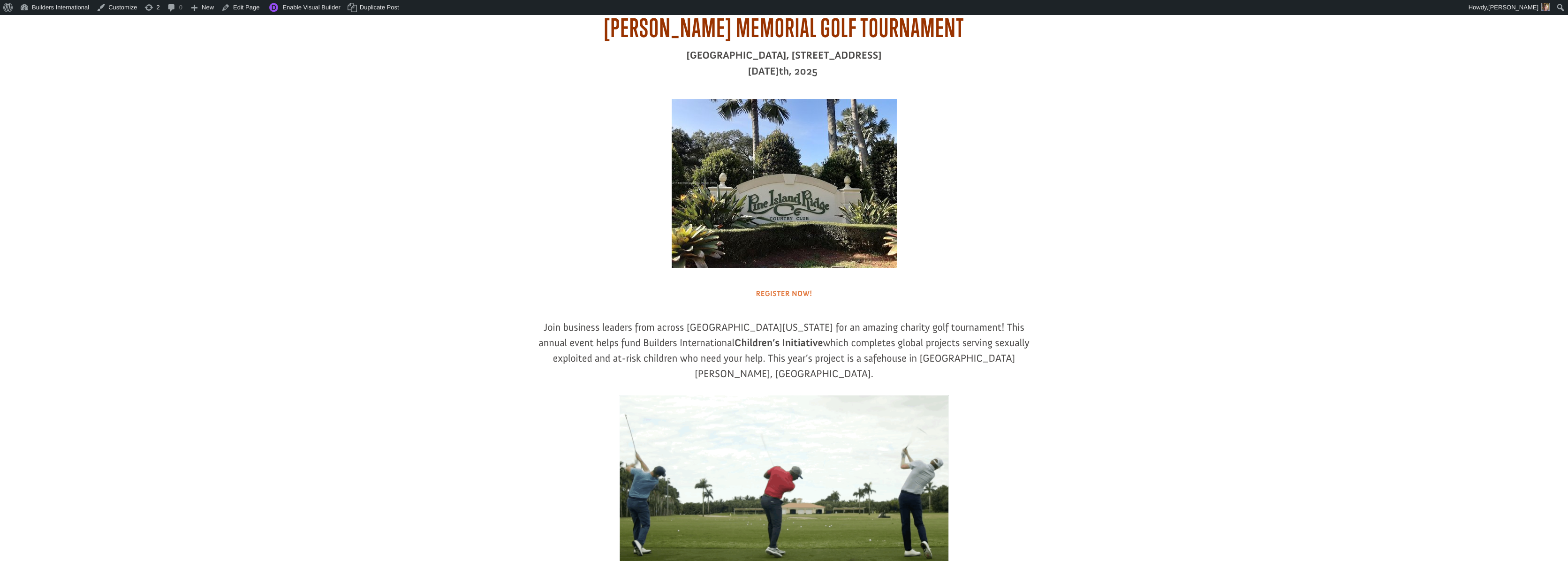
click at [763, 299] on link "Register Now!" at bounding box center [784, 294] width 80 height 24
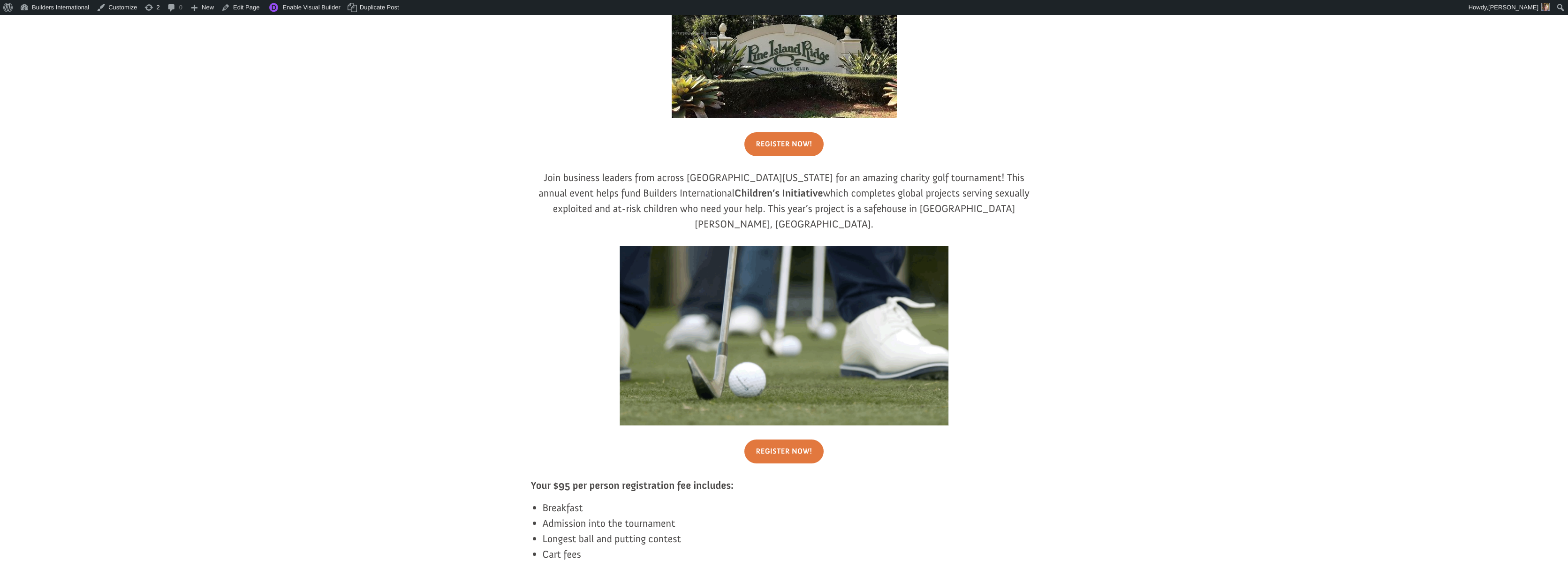
scroll to position [613, 0]
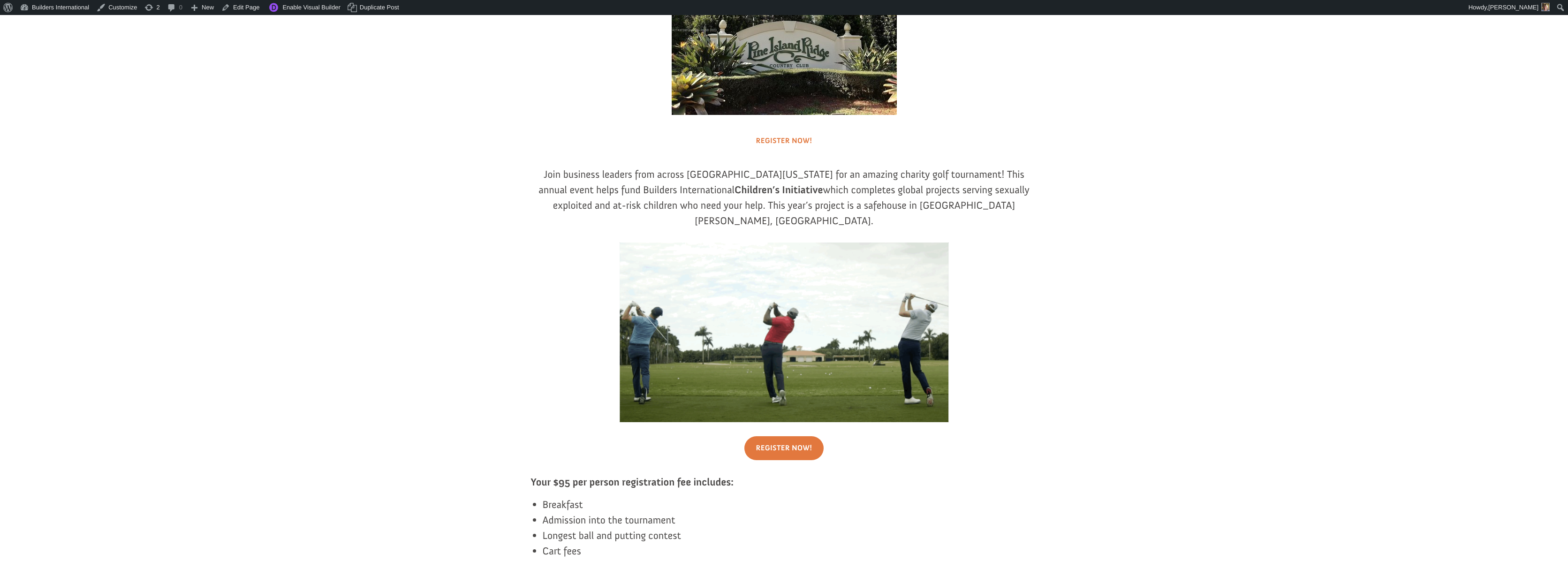
click at [796, 141] on link "Register Now!" at bounding box center [784, 141] width 80 height 24
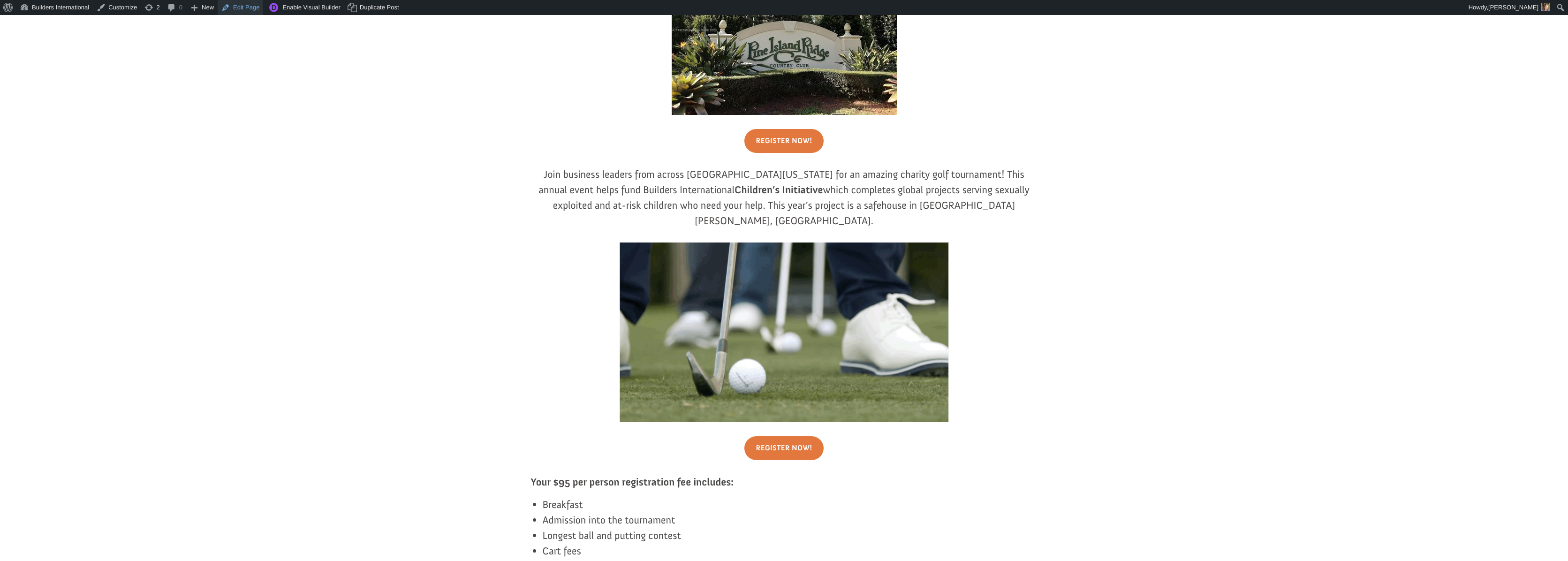
click at [248, 8] on link "Edit Page" at bounding box center [240, 7] width 45 height 15
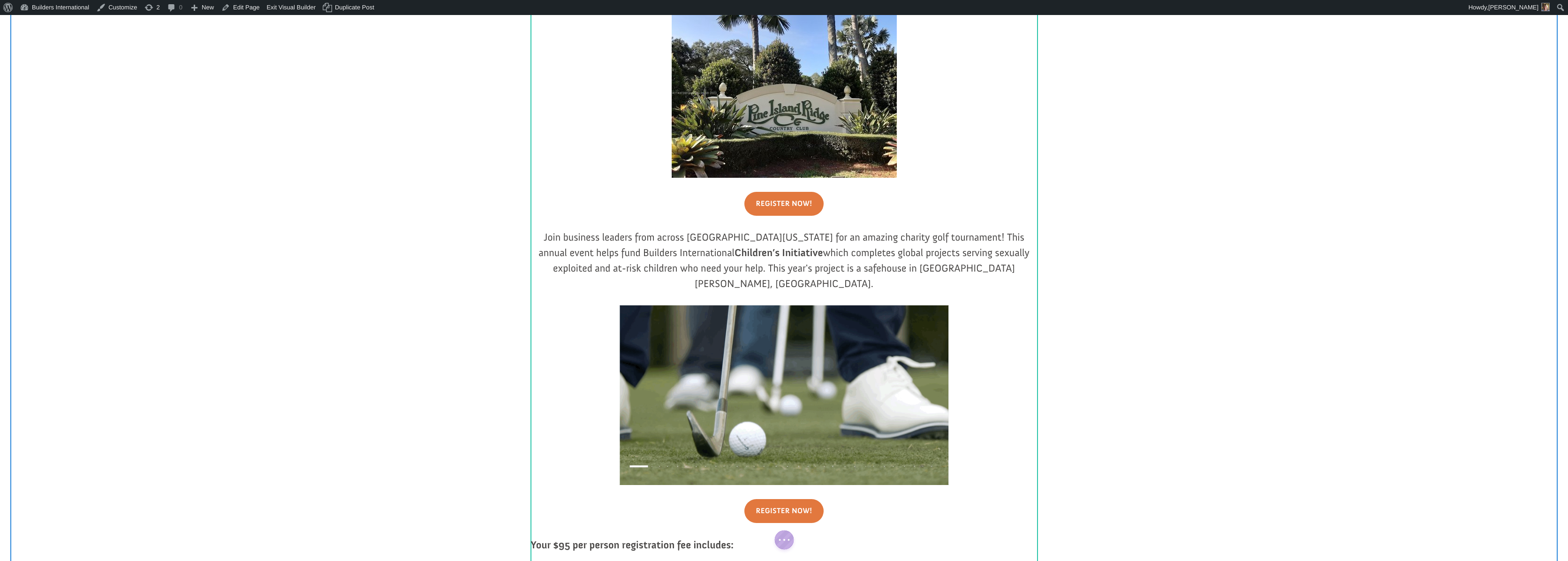
scroll to position [564, 0]
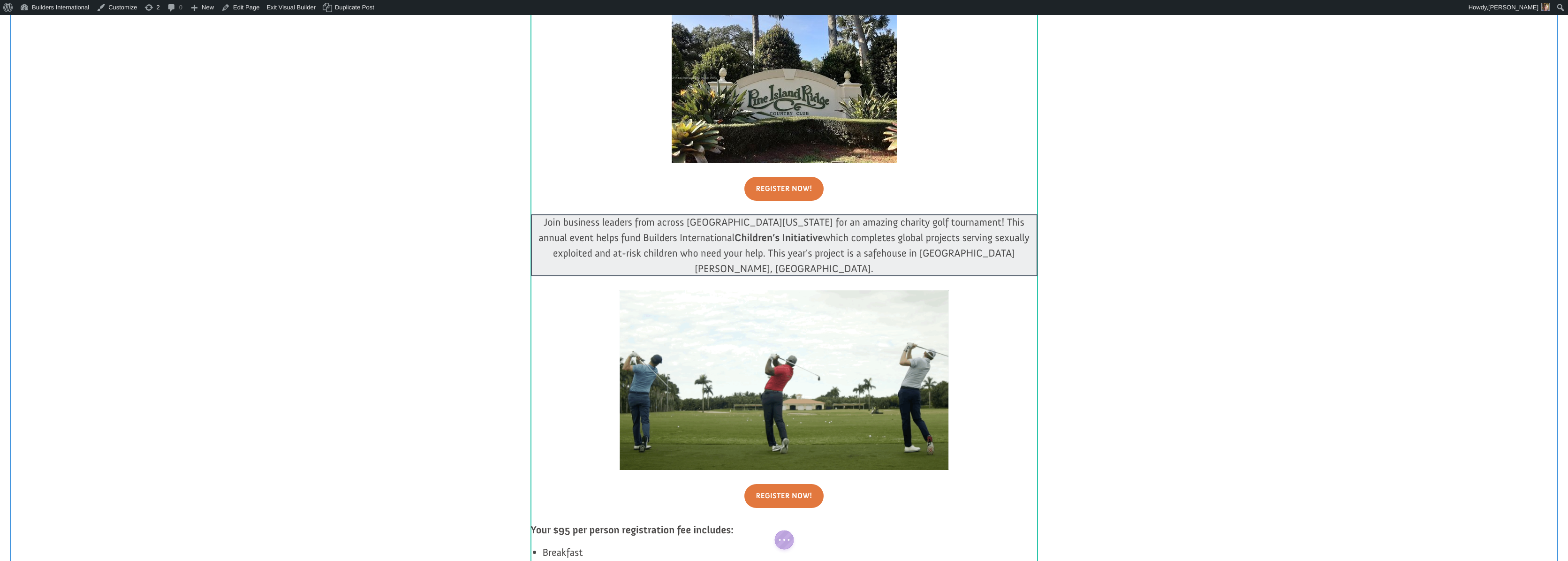
click at [757, 196] on div at bounding box center [784, 196] width 506 height 37
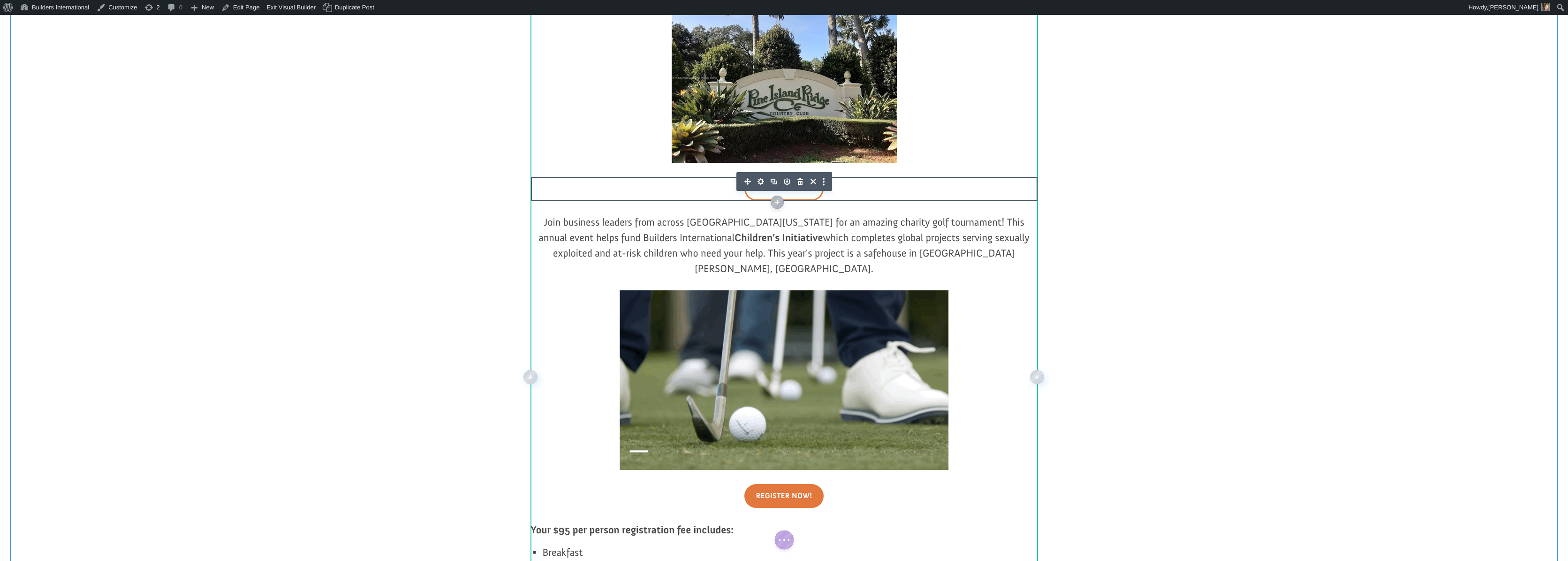
click at [759, 184] on icon "button" at bounding box center [761, 181] width 13 height 13
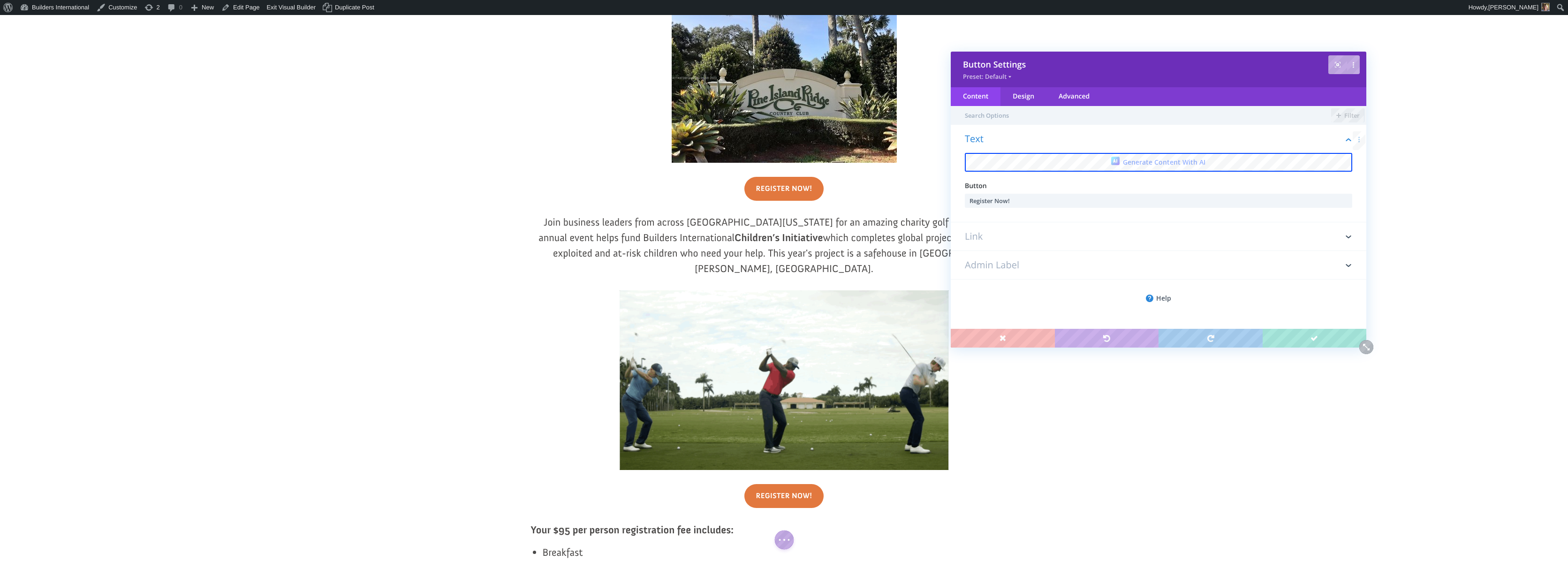
click at [1012, 226] on h3 "Link" at bounding box center [1159, 236] width 388 height 28
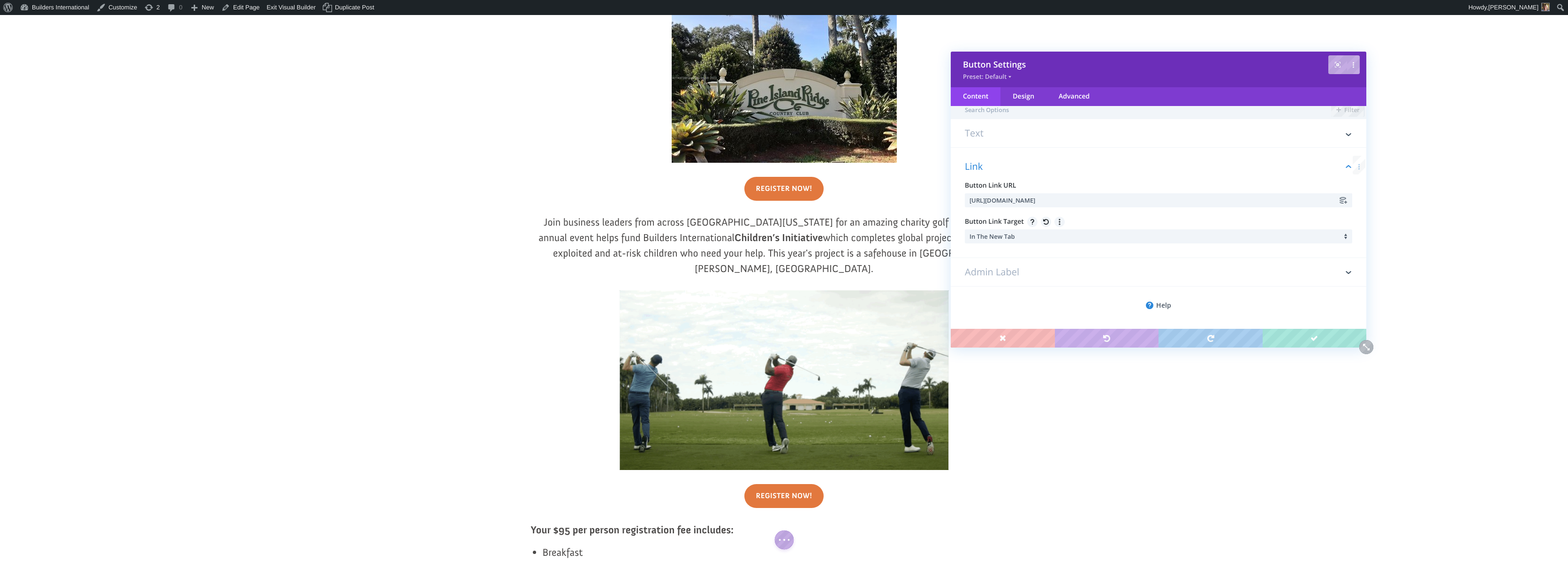
scroll to position [0, 0]
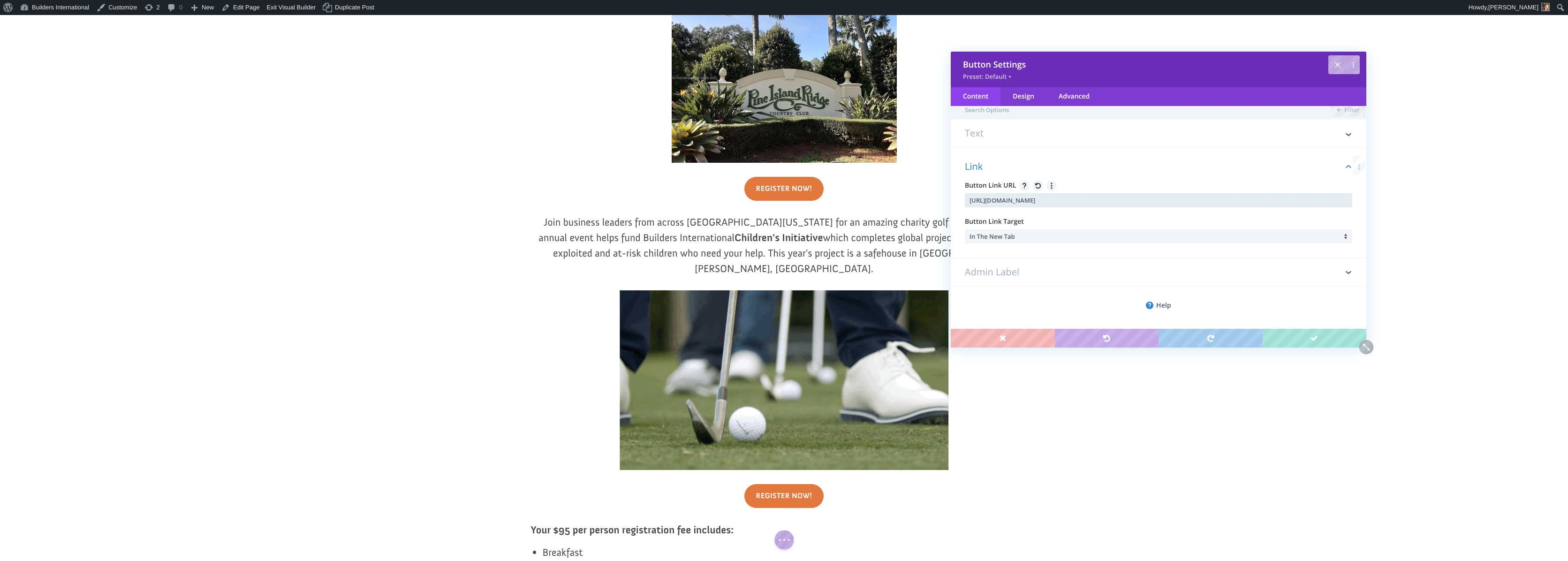
drag, startPoint x: 1211, startPoint y: 200, endPoint x: 960, endPoint y: 202, distance: 251.0
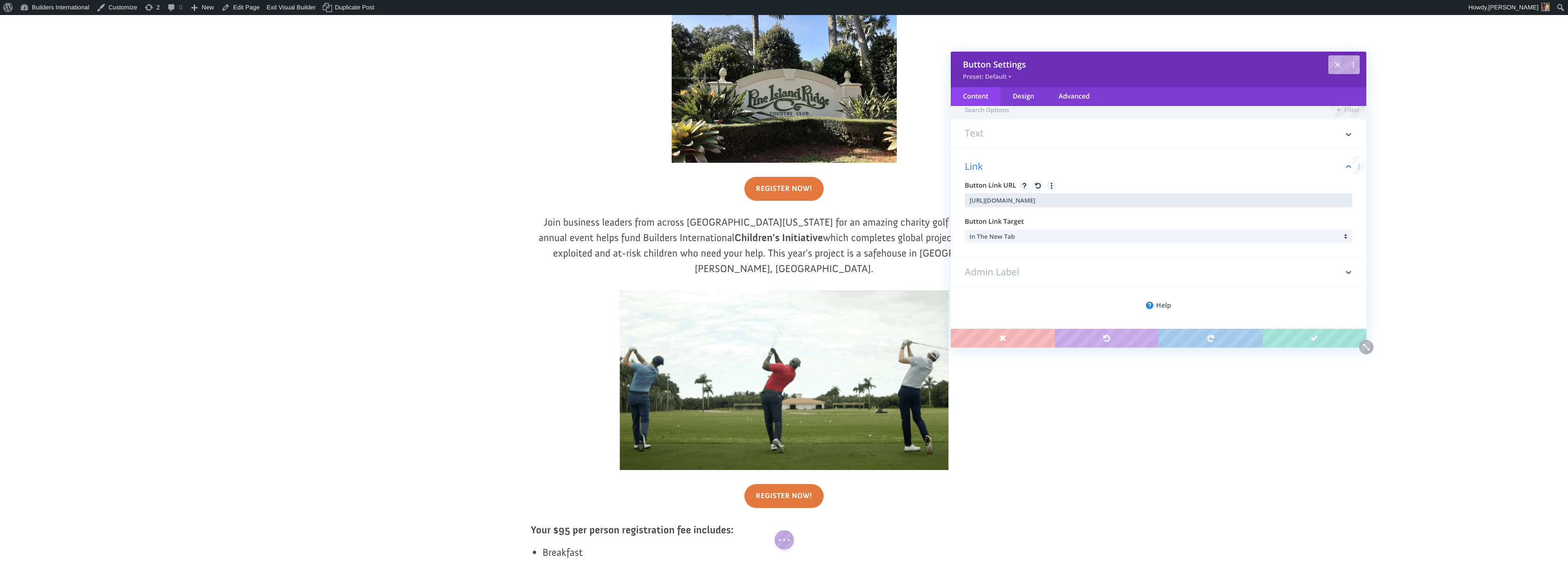
click at [960, 202] on div "Link Button Link URL https://forms.donorsnap.com/form?id=26a193ae-c934-463a-917…" at bounding box center [1159, 203] width 416 height 110
paste input "1560f1d4-24f2-4173-a055-69b79e13e31"
type input "https://forms.donorsnap.com/form?id=1560f1d4-24f2-4173-a055-69b79e13e31c"
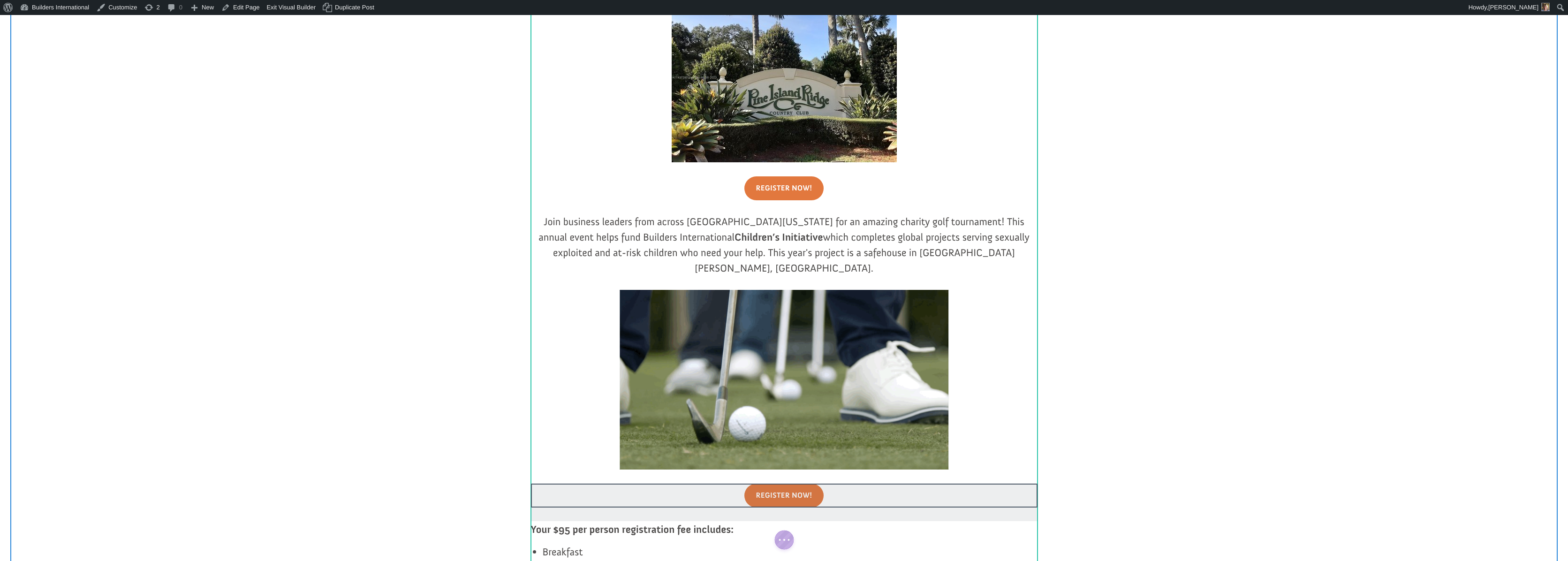
click at [811, 484] on div at bounding box center [784, 503] width 506 height 37
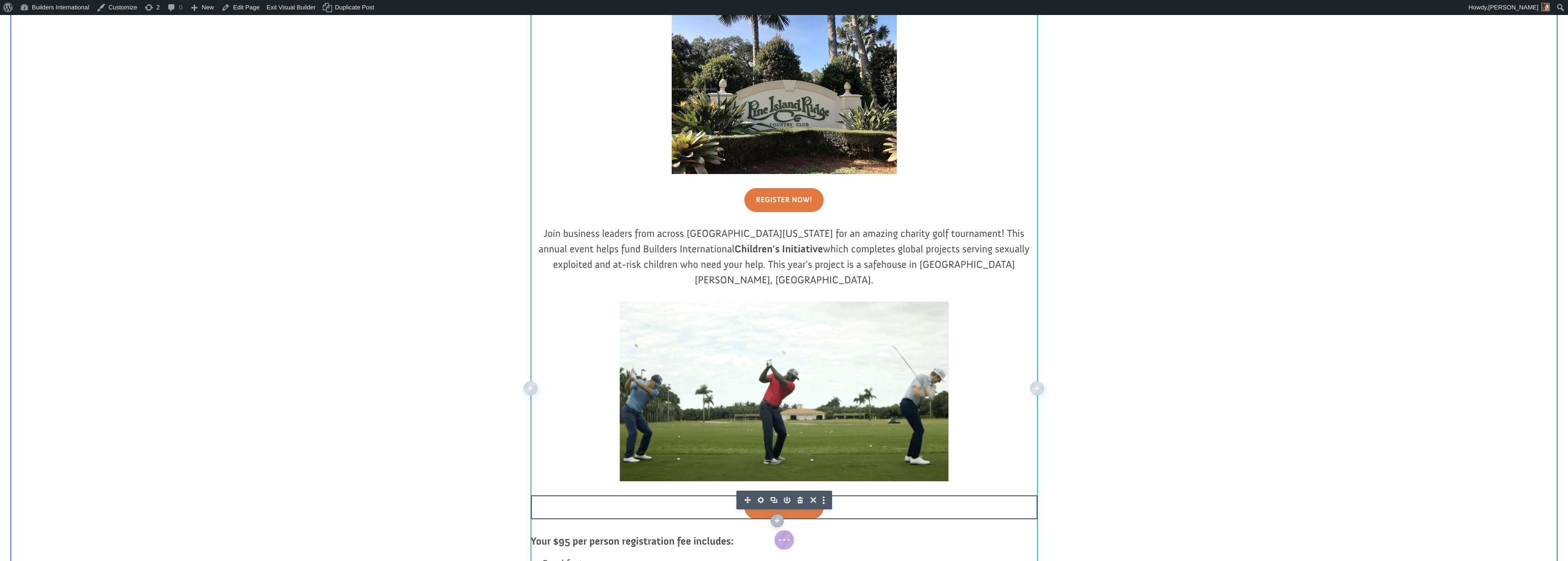
scroll to position [551, 0]
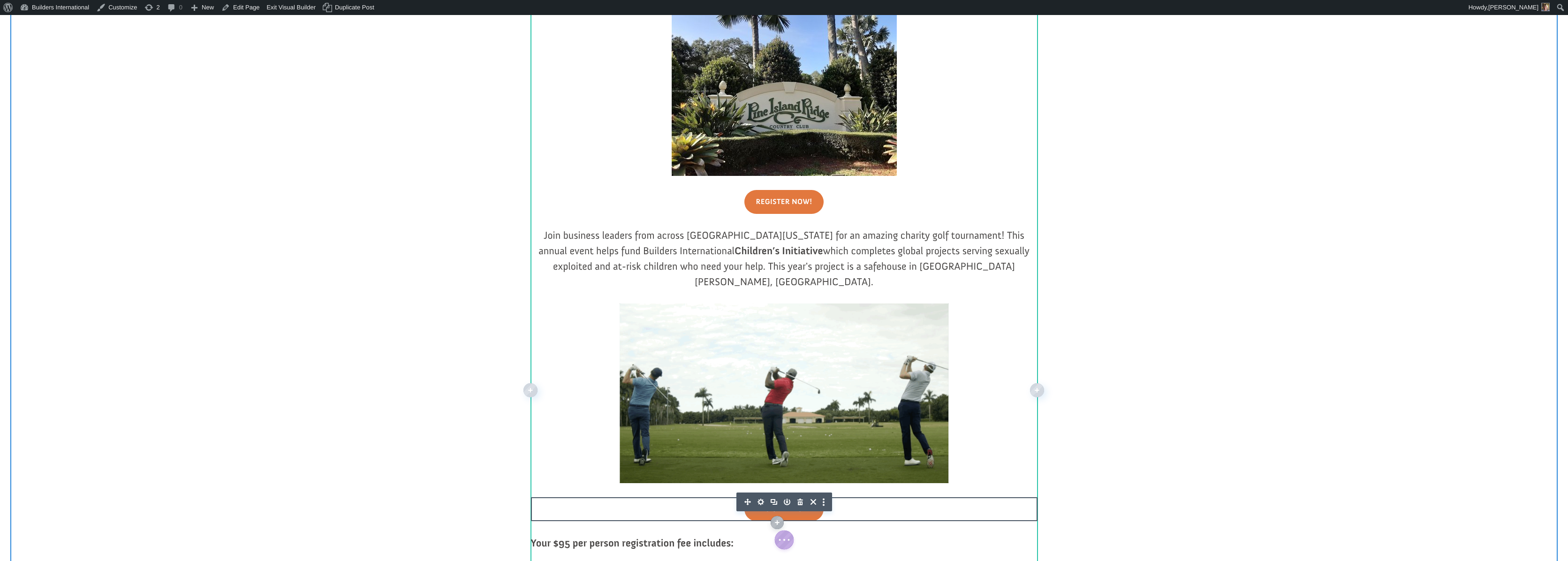
click at [759, 495] on icon "button" at bounding box center [761, 502] width 13 height 13
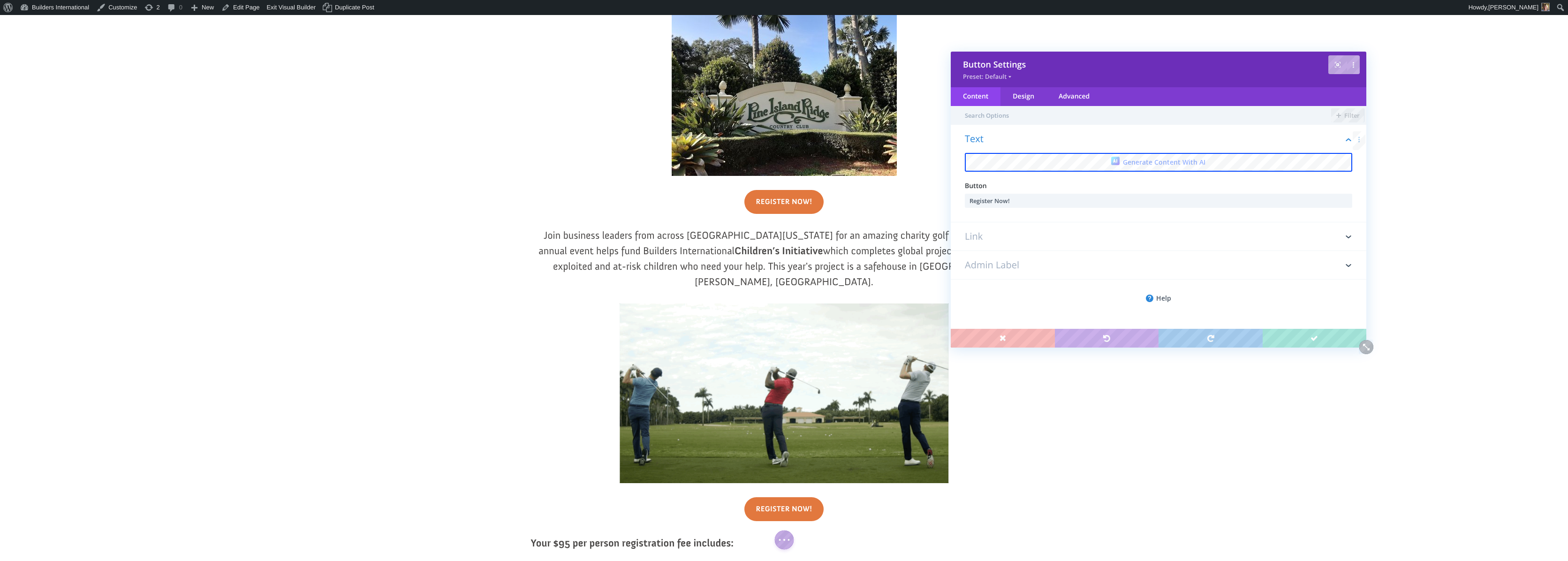
click at [980, 235] on h3 "Link" at bounding box center [1159, 236] width 388 height 28
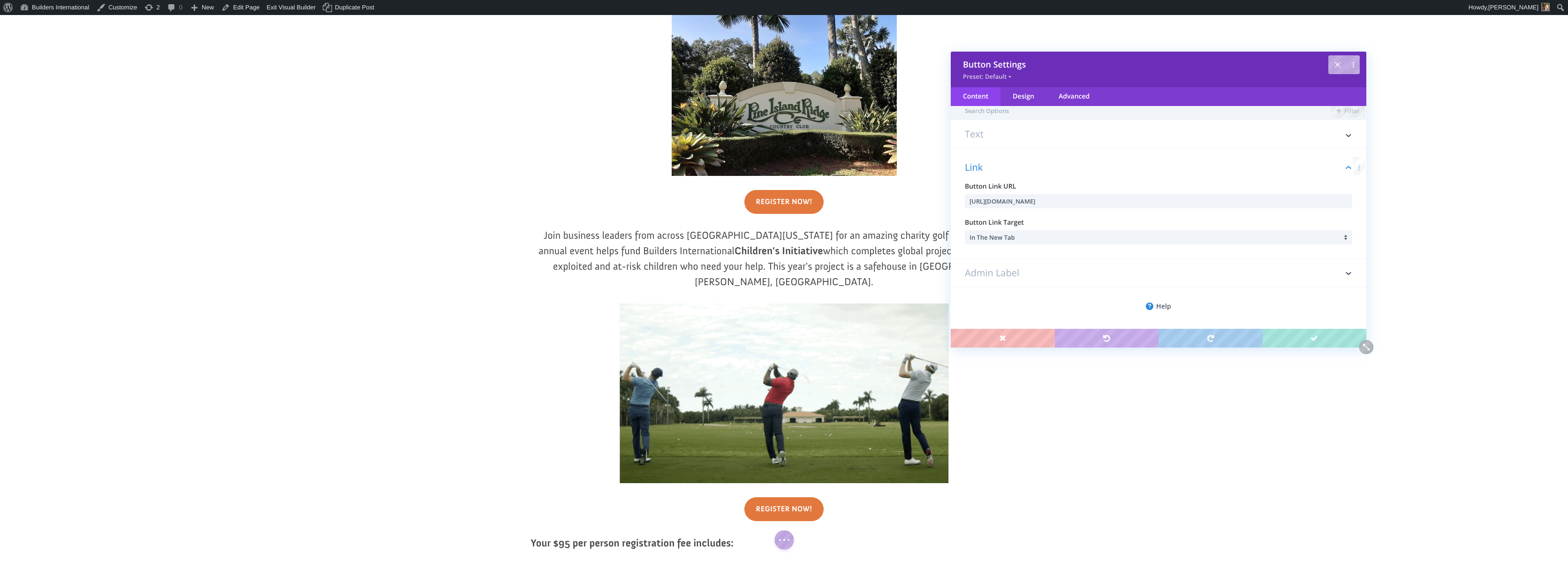
scroll to position [6, 0]
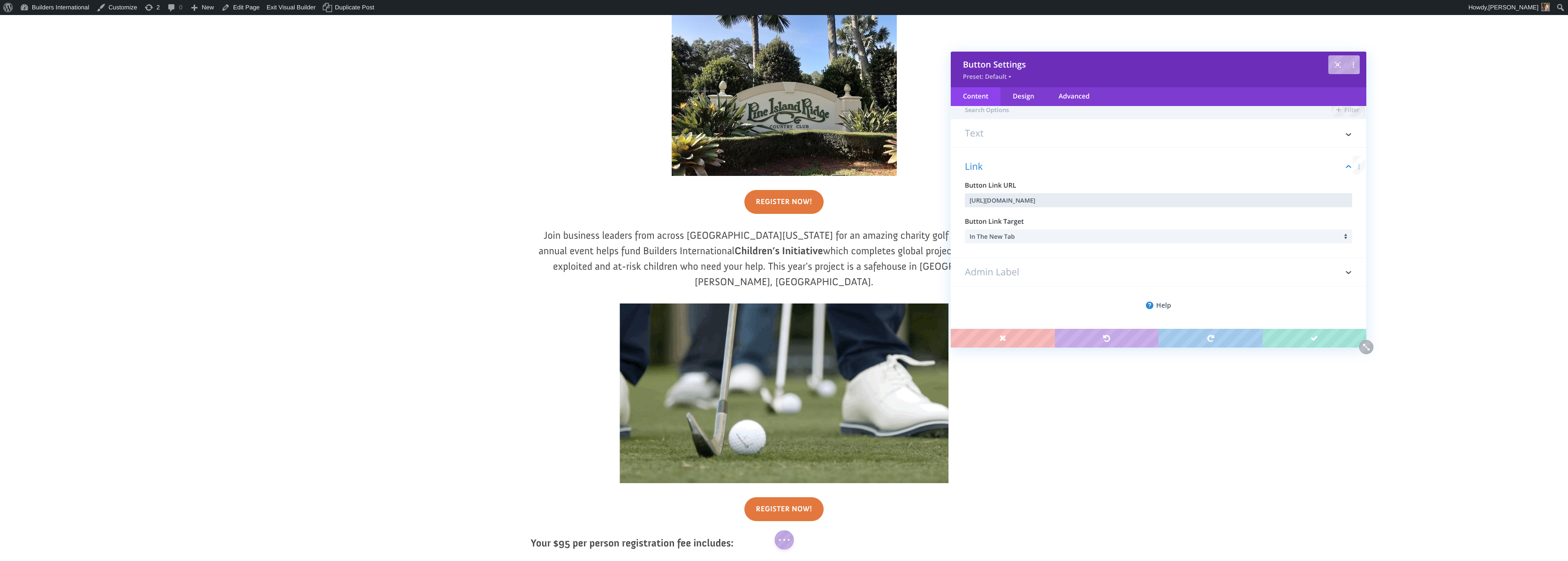
drag, startPoint x: 1235, startPoint y: 206, endPoint x: 964, endPoint y: 199, distance: 271.1
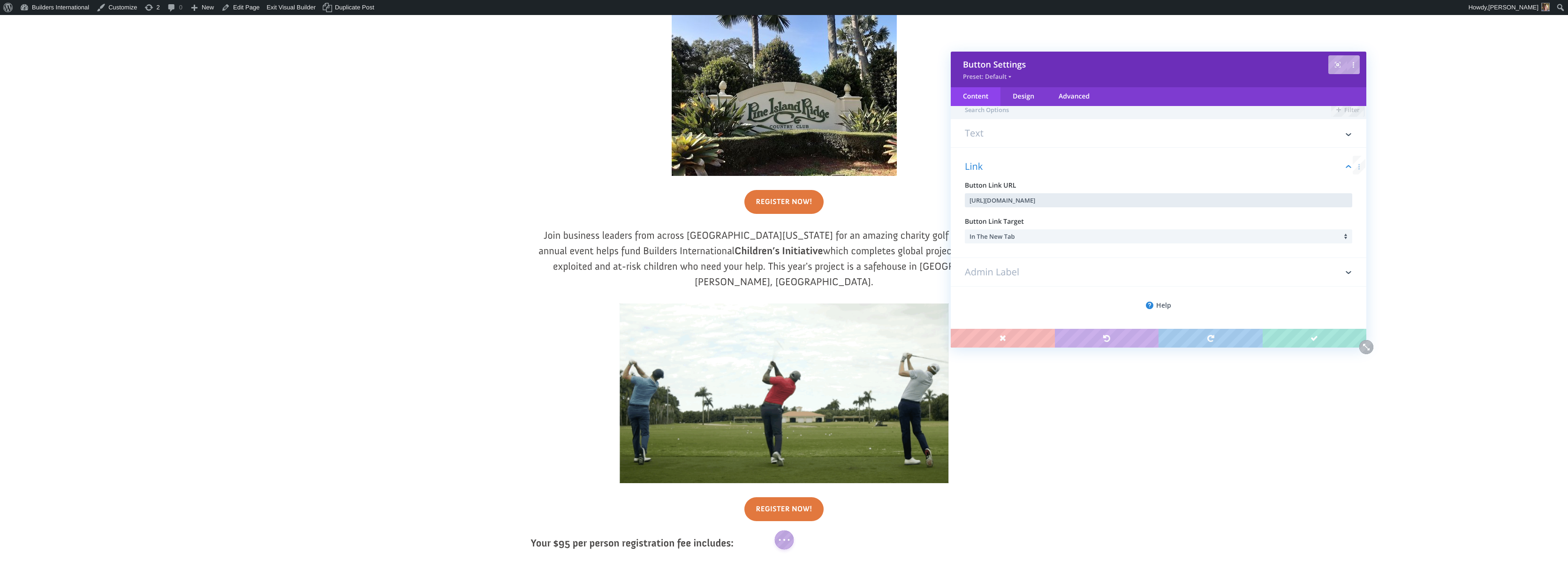
click at [964, 199] on div "Link Button Link URL https://forms.donorsnap.com/form?id=26a193ae-c934-463a-917…" at bounding box center [1159, 203] width 416 height 110
paste input "1560f1d4-24f2-4173-a055-69b79e13e31"
type input "https://forms.donorsnap.com/form?id=1560f1d4-24f2-4173-a055-69b79e13e31c"
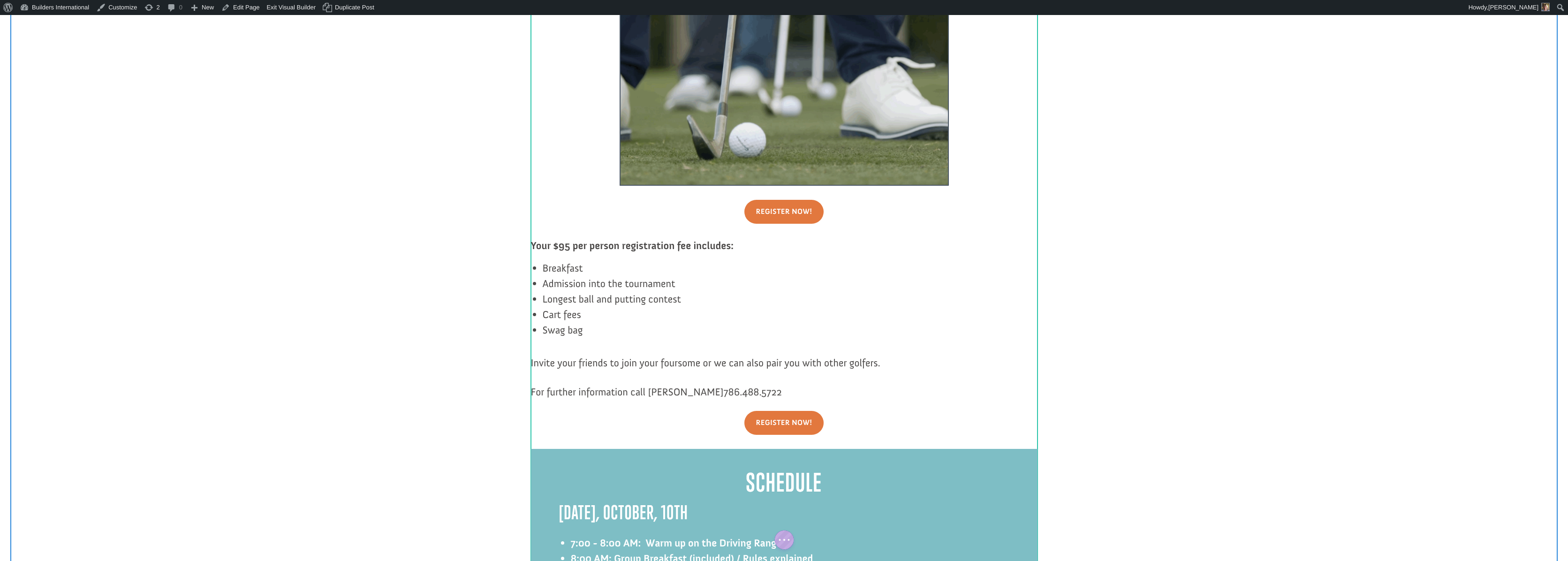
scroll to position [914, 0]
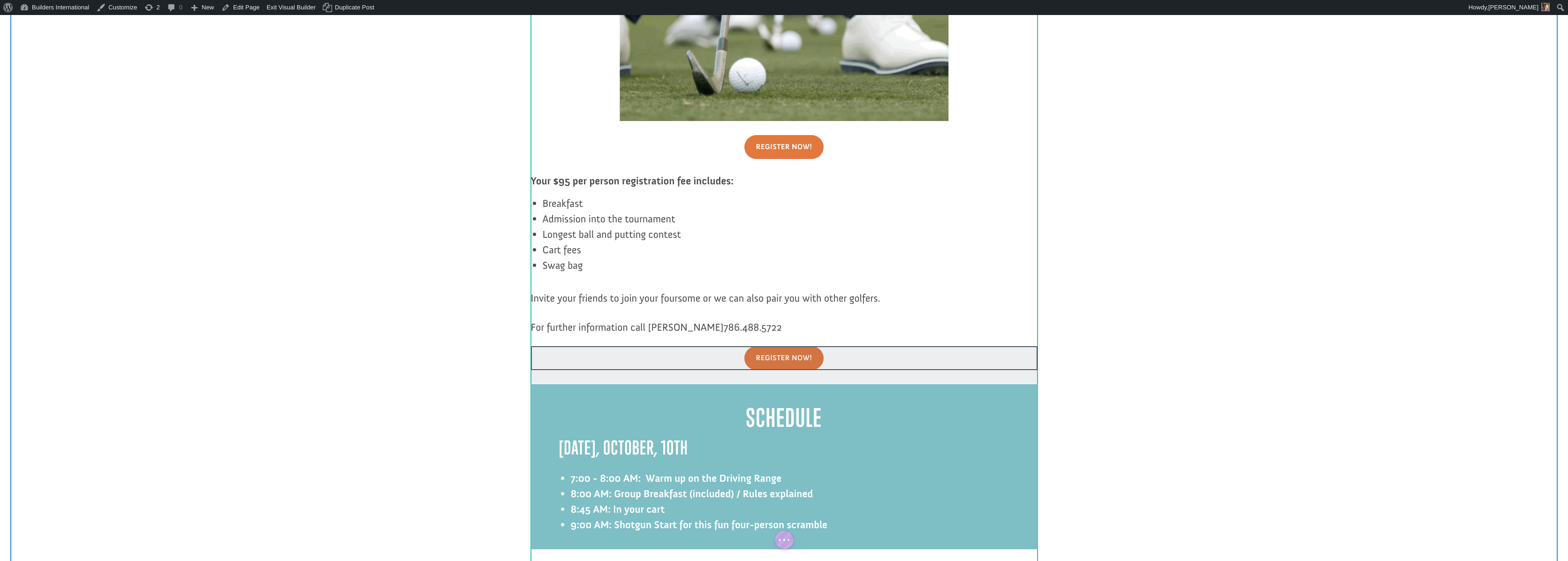
click at [781, 346] on div at bounding box center [784, 365] width 506 height 37
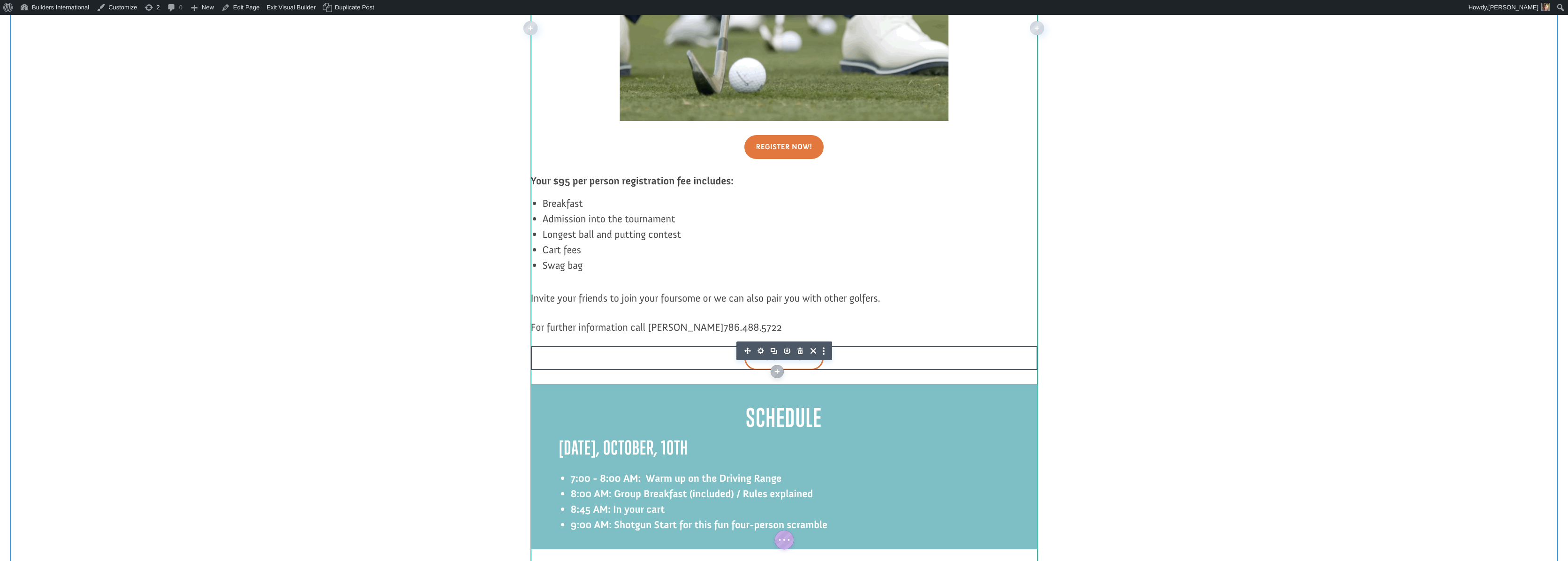
click at [760, 345] on icon "button" at bounding box center [761, 351] width 13 height 13
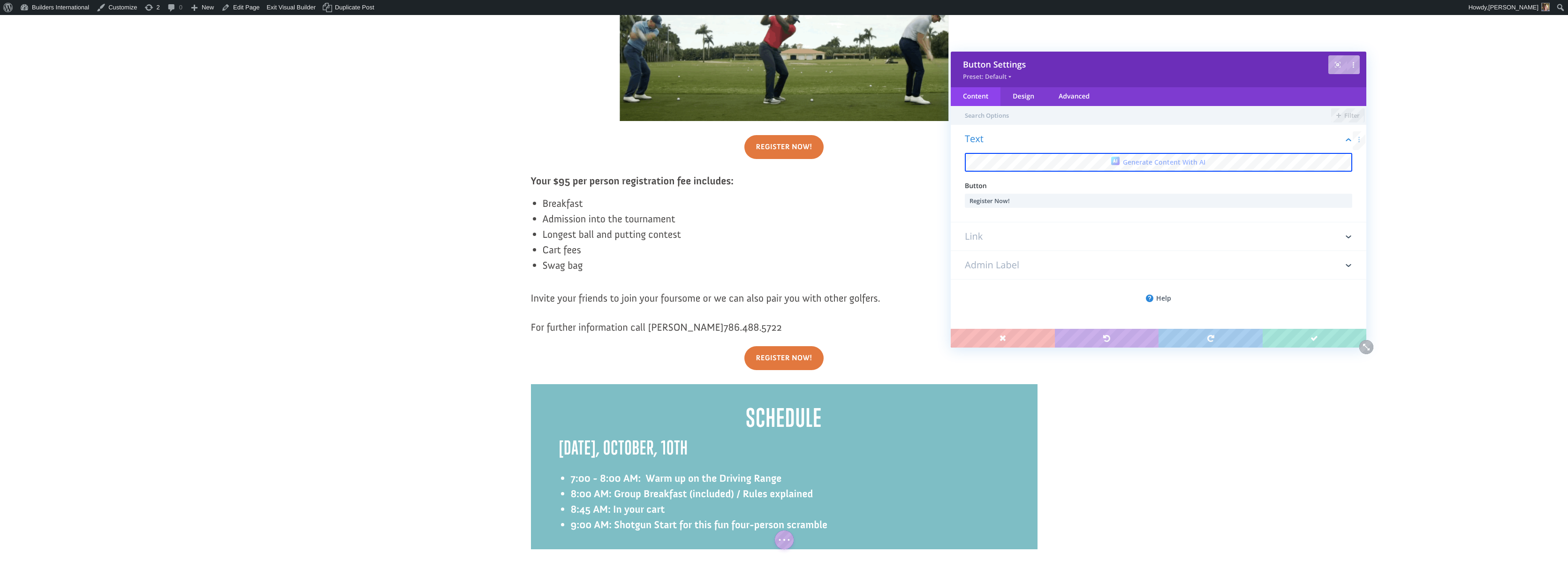
click at [983, 239] on h3 "Link" at bounding box center [1159, 236] width 388 height 28
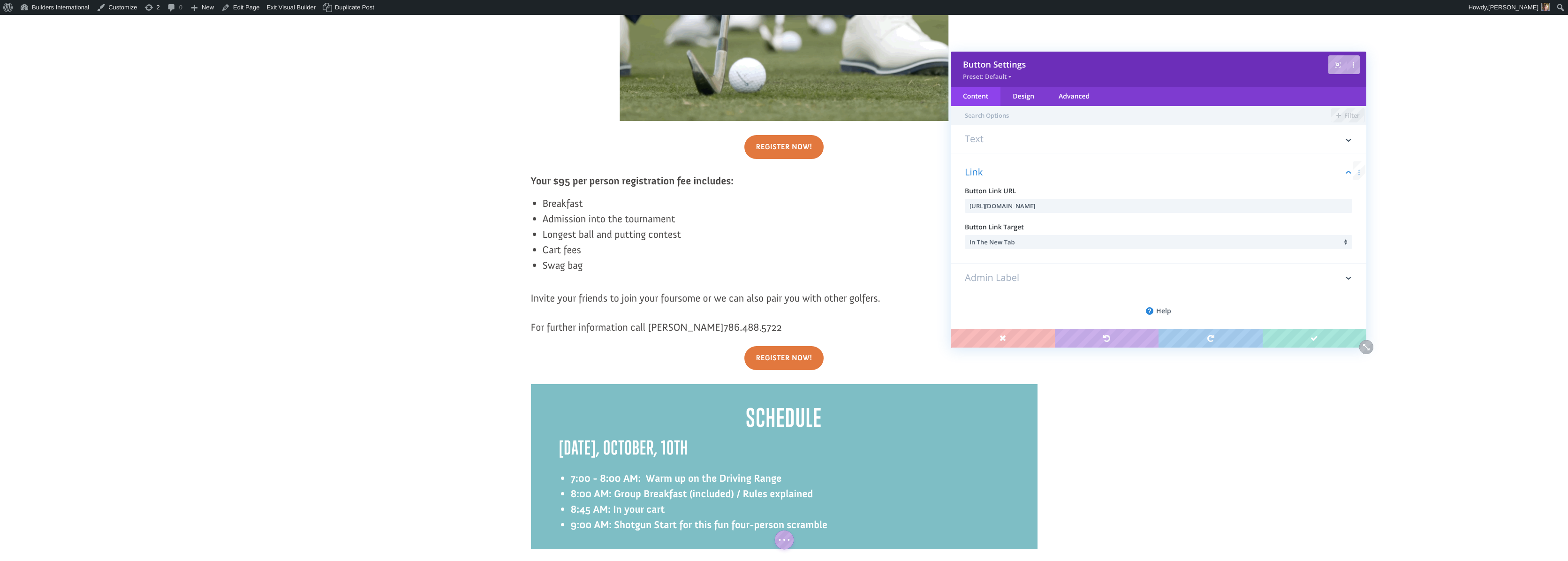
scroll to position [6, 0]
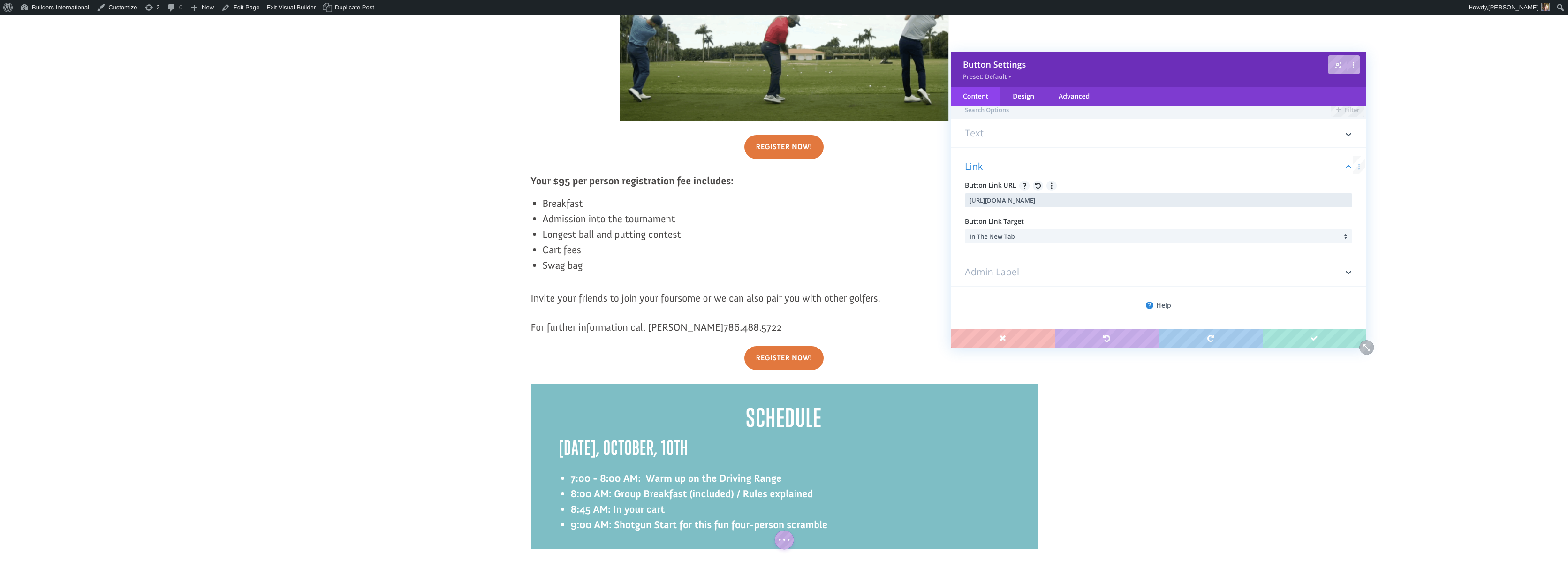
drag, startPoint x: 1156, startPoint y: 209, endPoint x: 961, endPoint y: 189, distance: 196.0
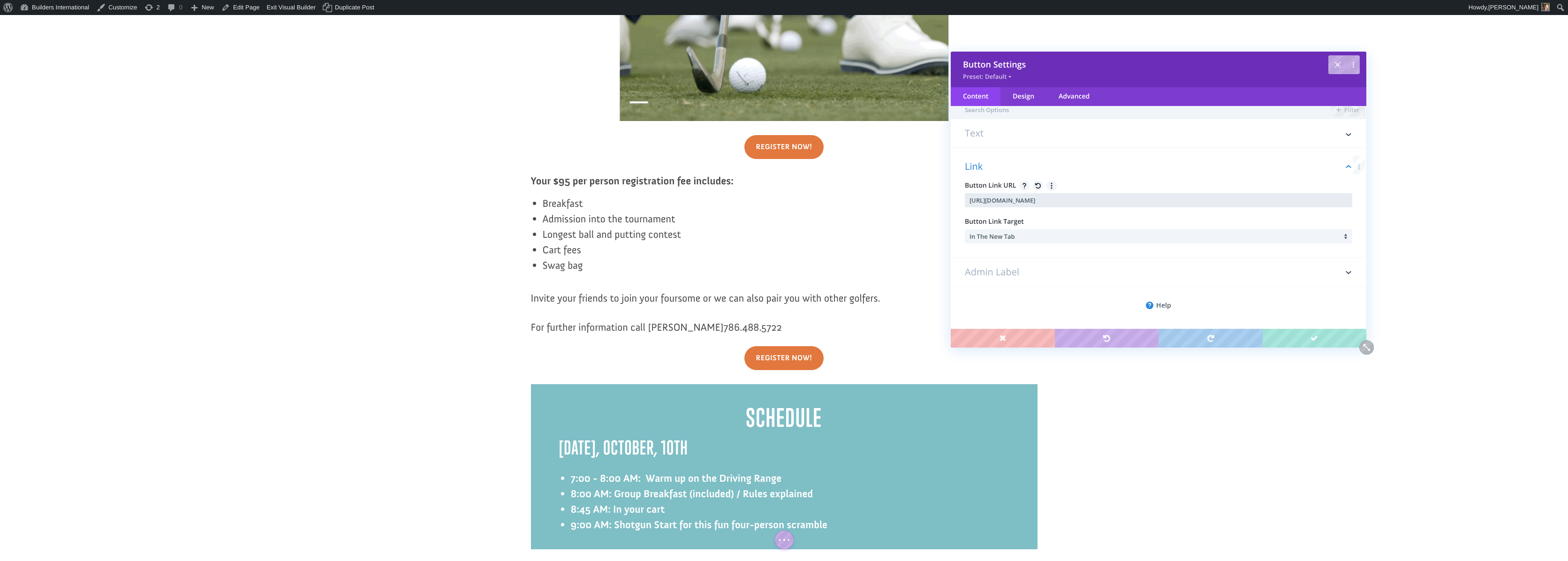
click at [962, 189] on div "Link Button Link URL https://forms.donorsnap.com/form?id=26a193ae-c934-463a-917…" at bounding box center [1159, 203] width 416 height 110
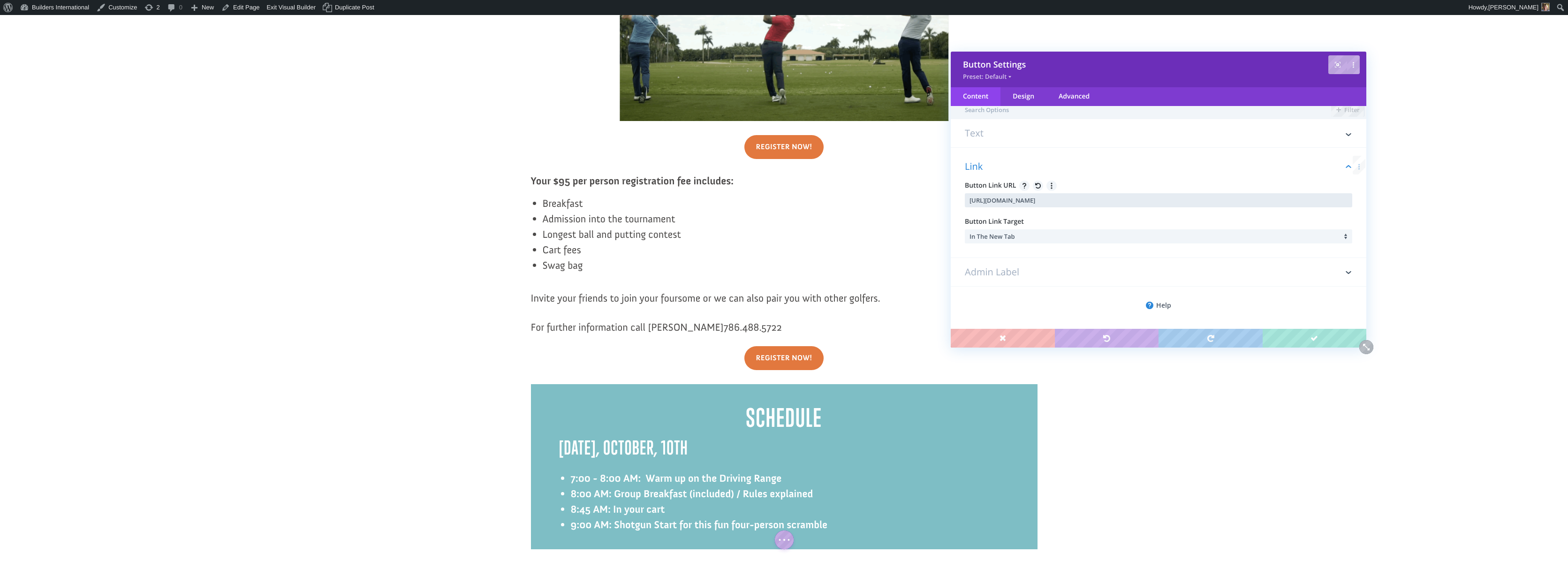
paste input "1560f1d4-24f2-4173-a055-69b79e13e31"
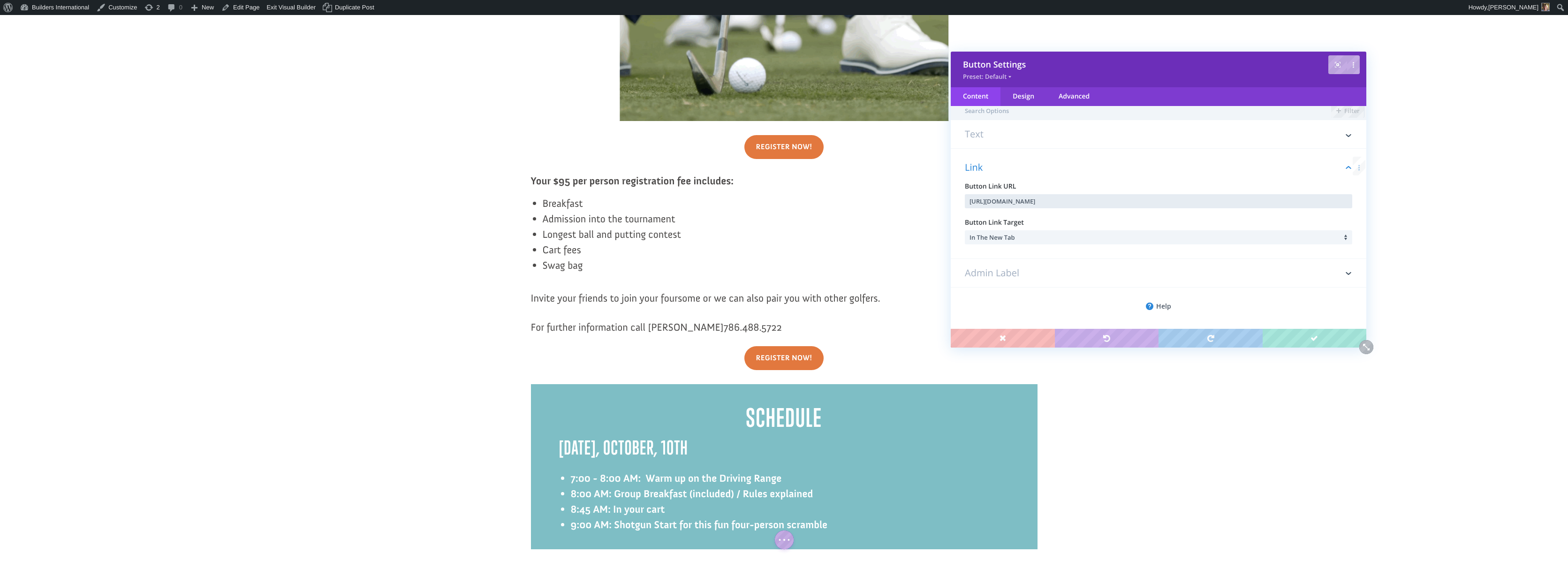
type input "https://forms.donorsnap.com/form?id=1560f1d4-24f2-4173-a055-69b79e13e31c"
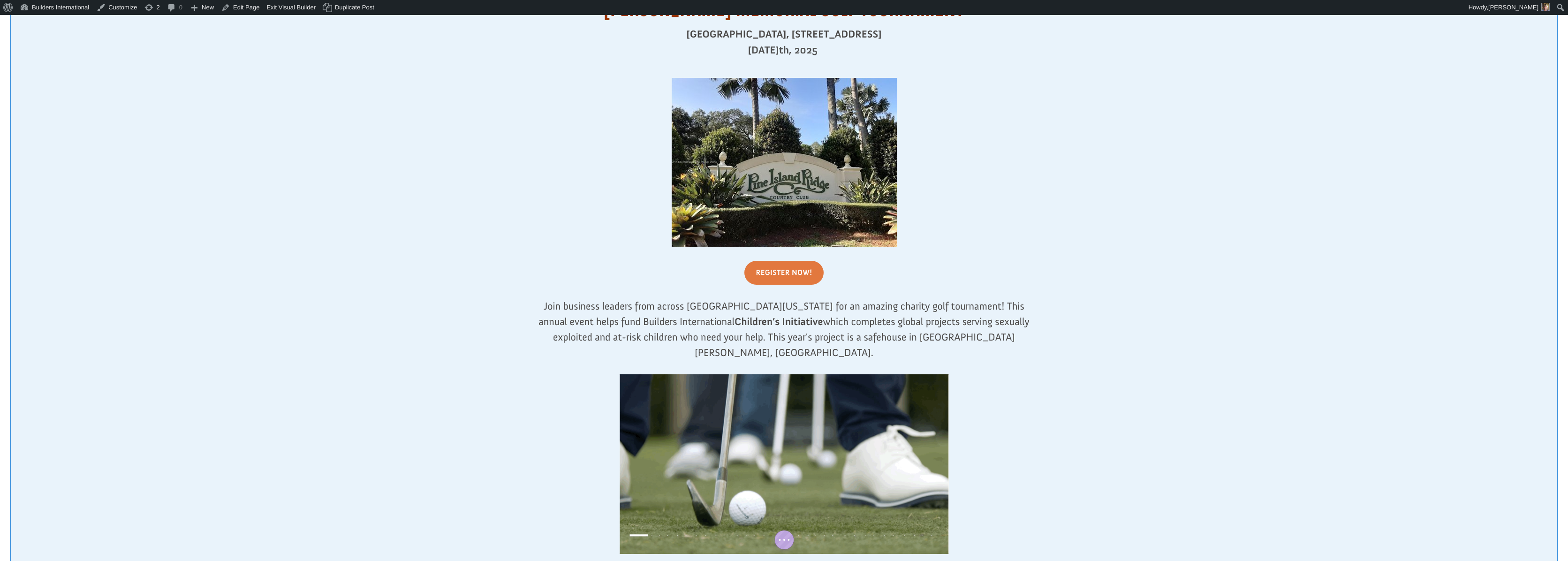
scroll to position [480, 0]
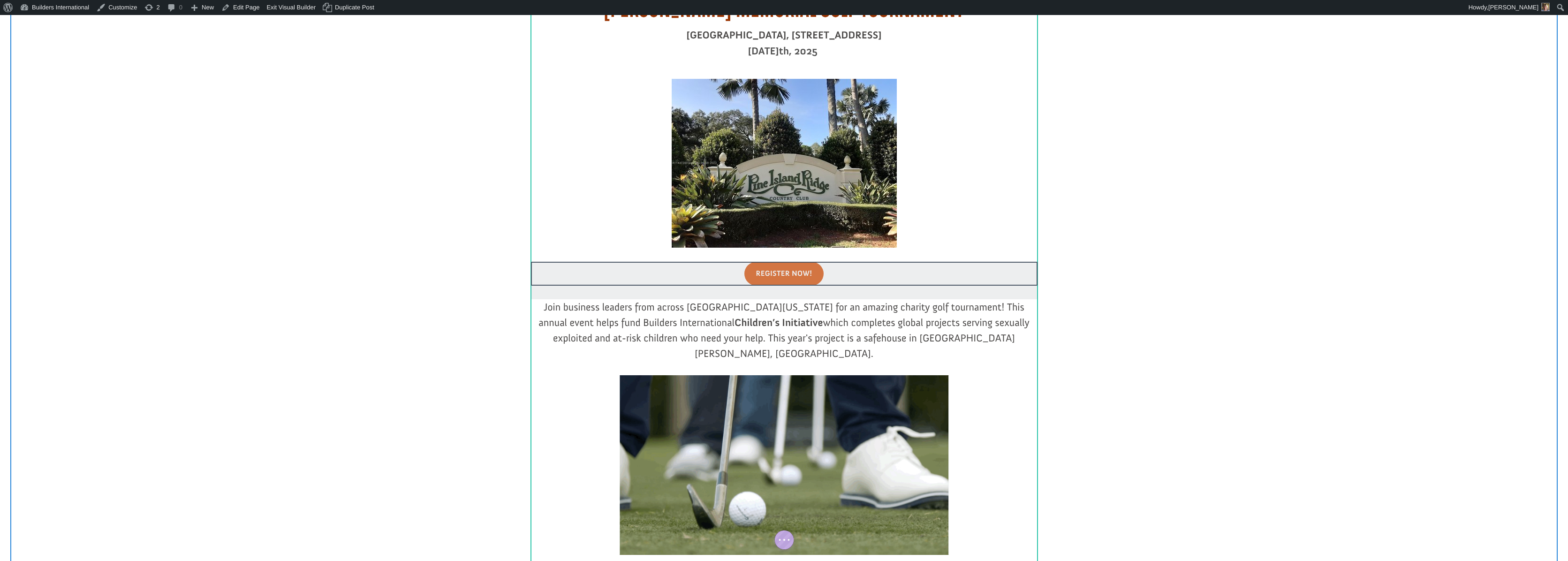
click at [802, 281] on div at bounding box center [784, 281] width 506 height 37
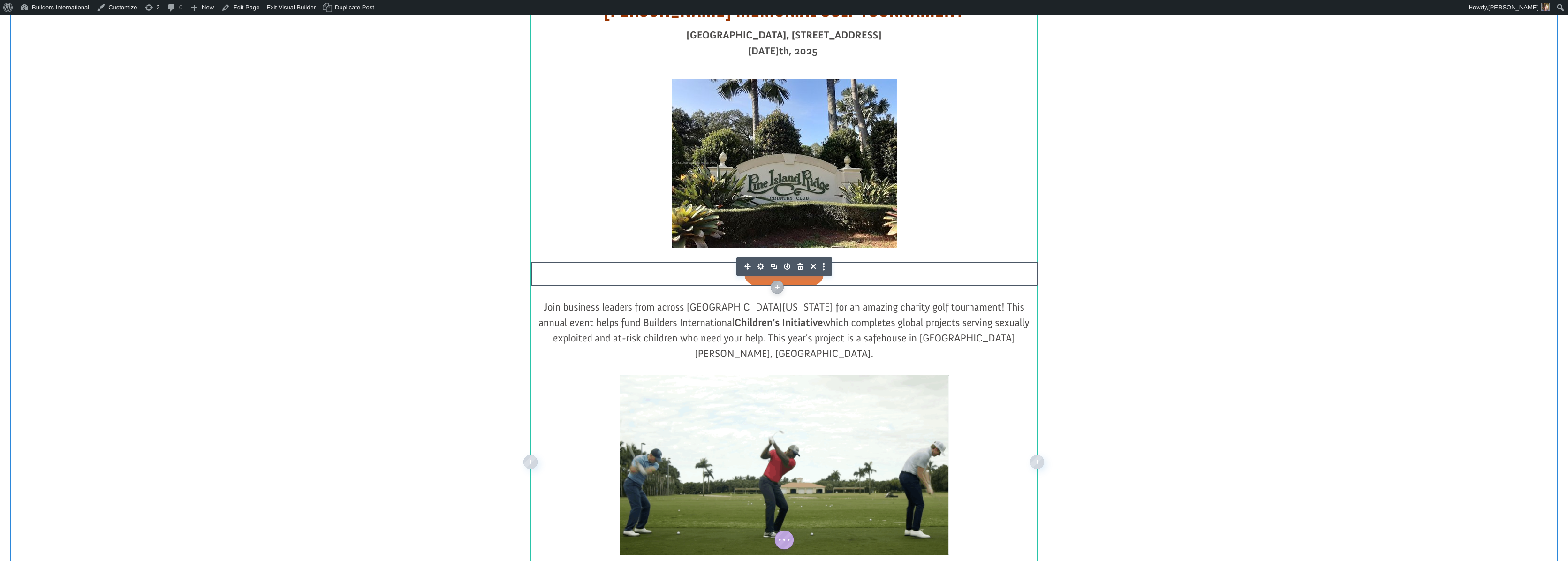
click at [761, 266] on icon "button" at bounding box center [761, 266] width 13 height 13
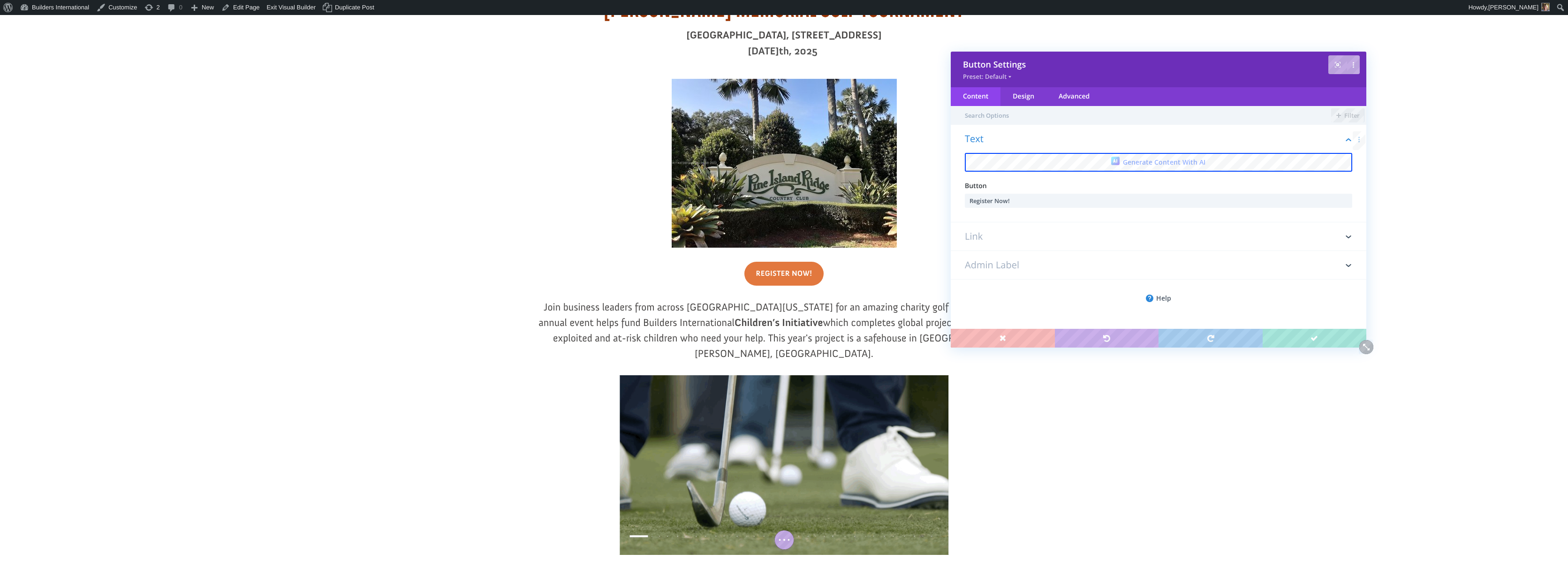
click at [1021, 239] on h3 "Link" at bounding box center [1159, 236] width 388 height 28
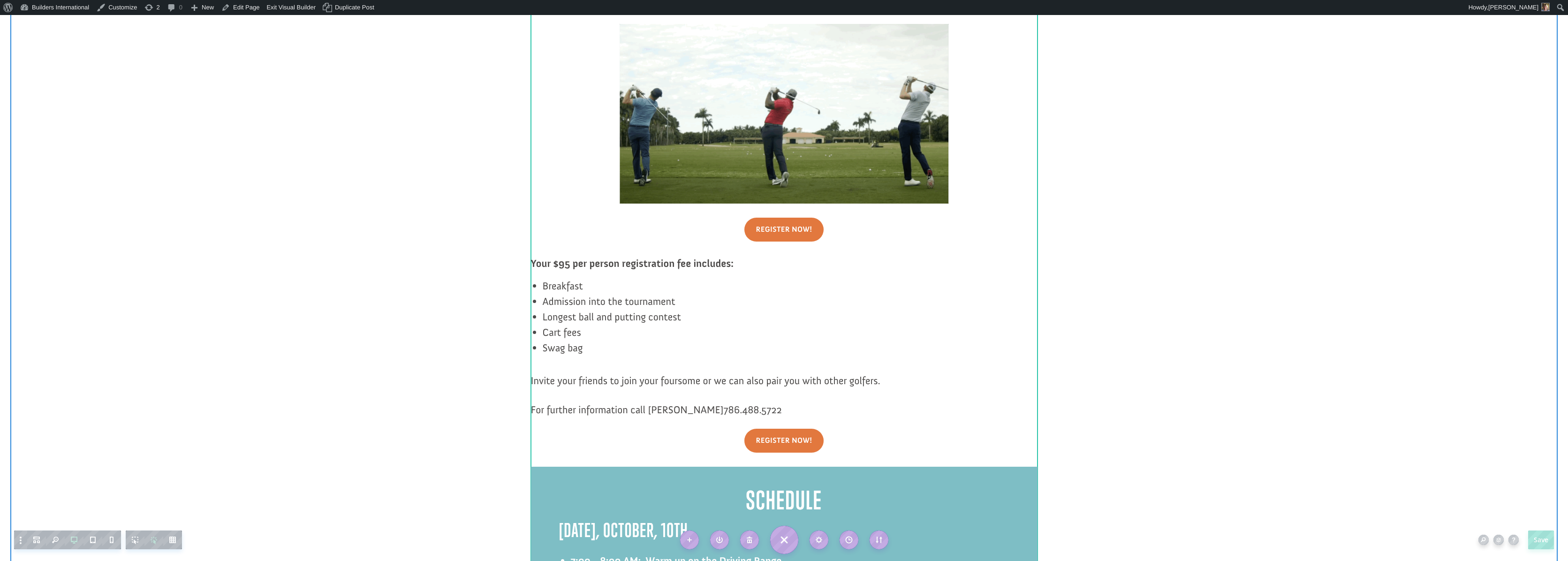
scroll to position [859, 0]
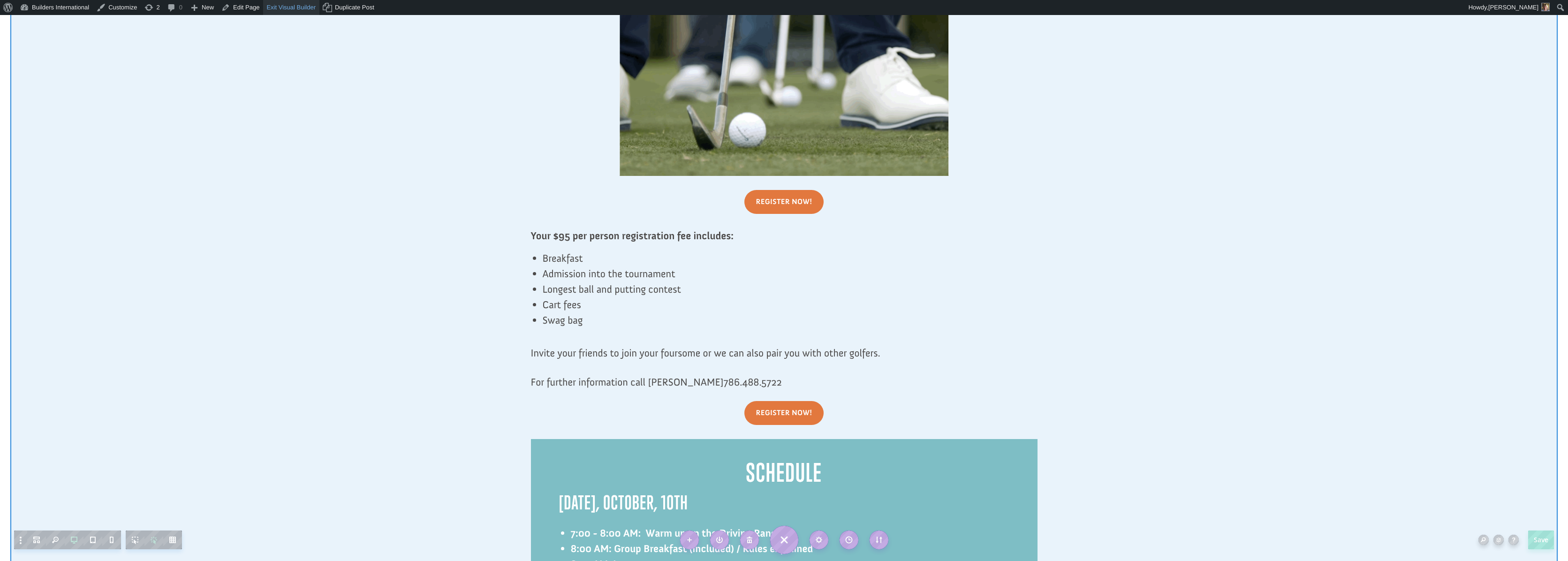
click at [286, 2] on link "Exit Visual Builder" at bounding box center [291, 7] width 57 height 15
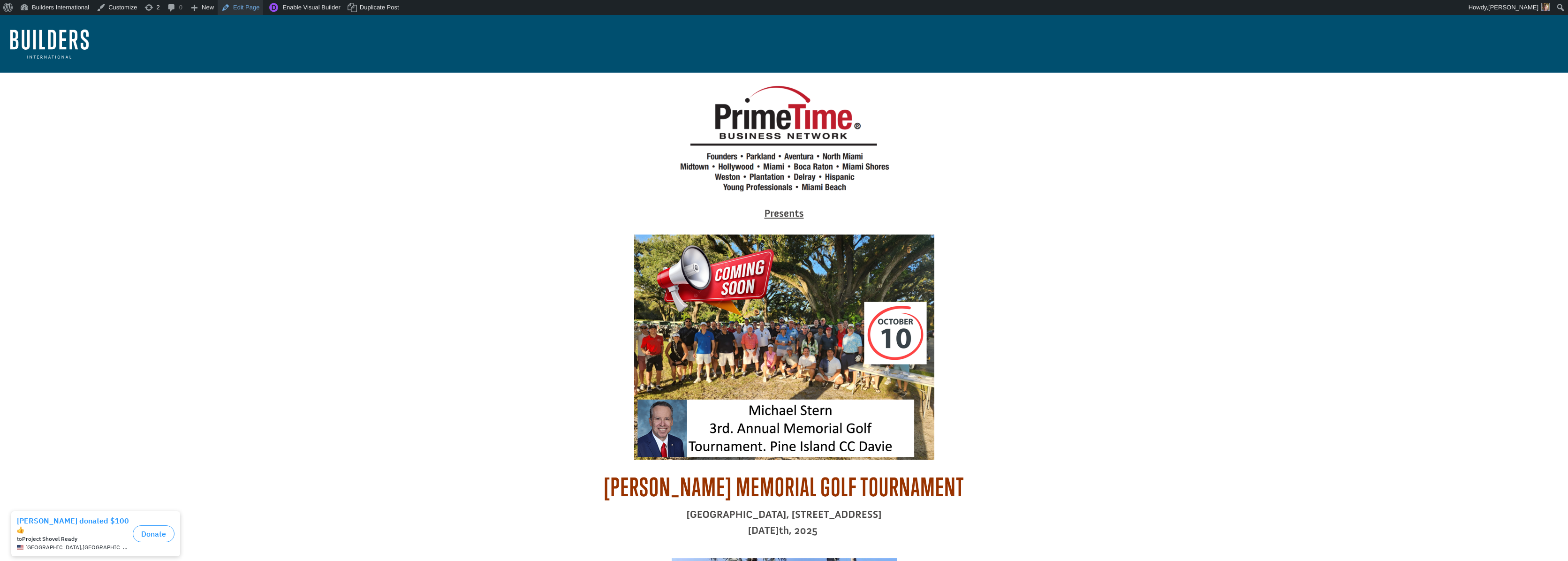
click at [253, 8] on link "Edit Page" at bounding box center [240, 7] width 45 height 15
click at [254, 10] on link "Edit Page" at bounding box center [240, 7] width 45 height 15
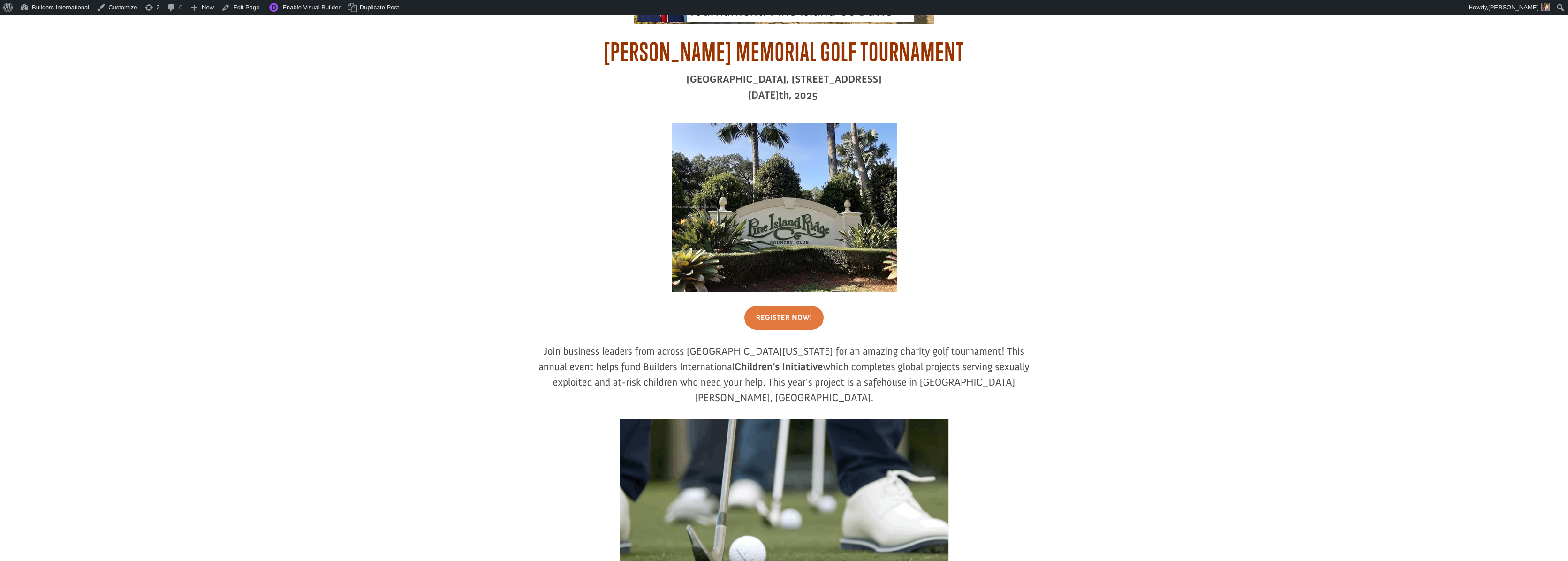
scroll to position [461, 0]
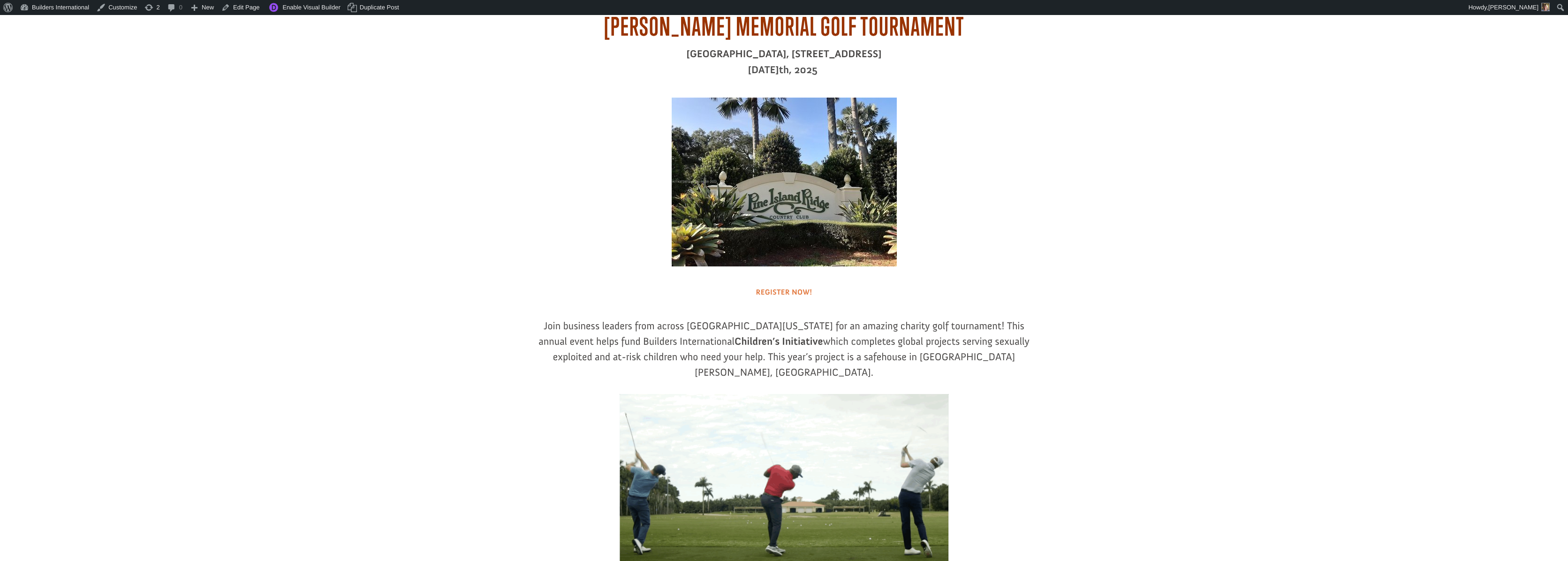
click at [763, 291] on link "Register Now!" at bounding box center [784, 293] width 80 height 24
